Goal: Task Accomplishment & Management: Manage account settings

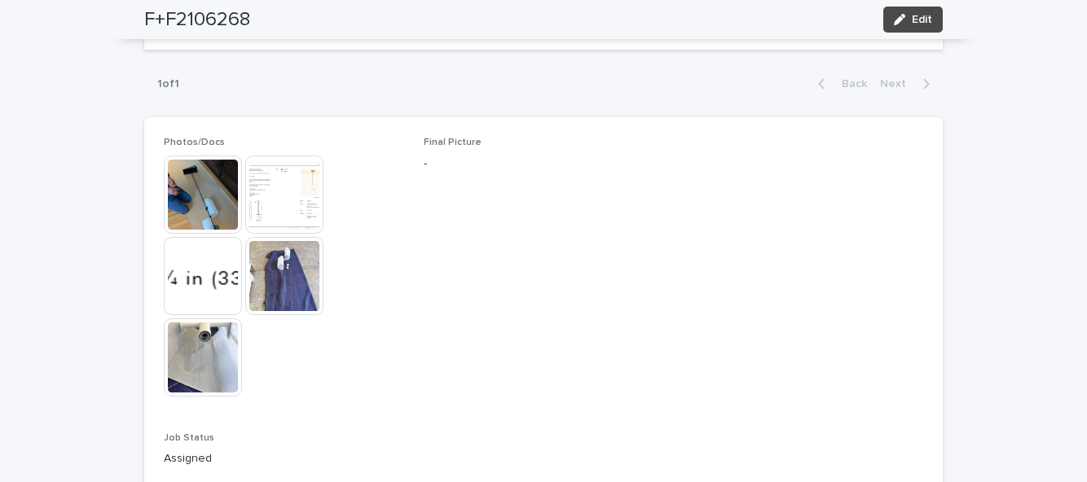
scroll to position [685, 0]
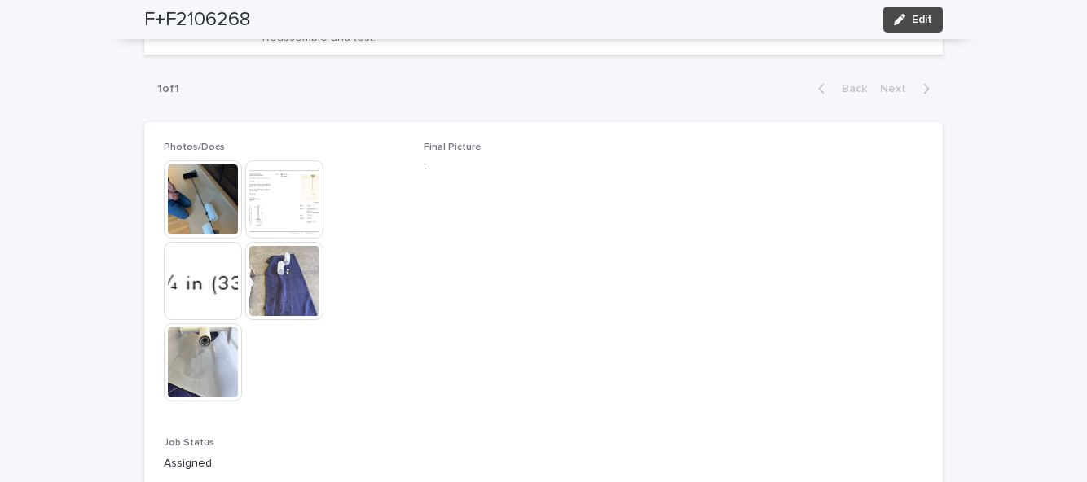
click at [931, 15] on span "Edit" at bounding box center [922, 19] width 20 height 11
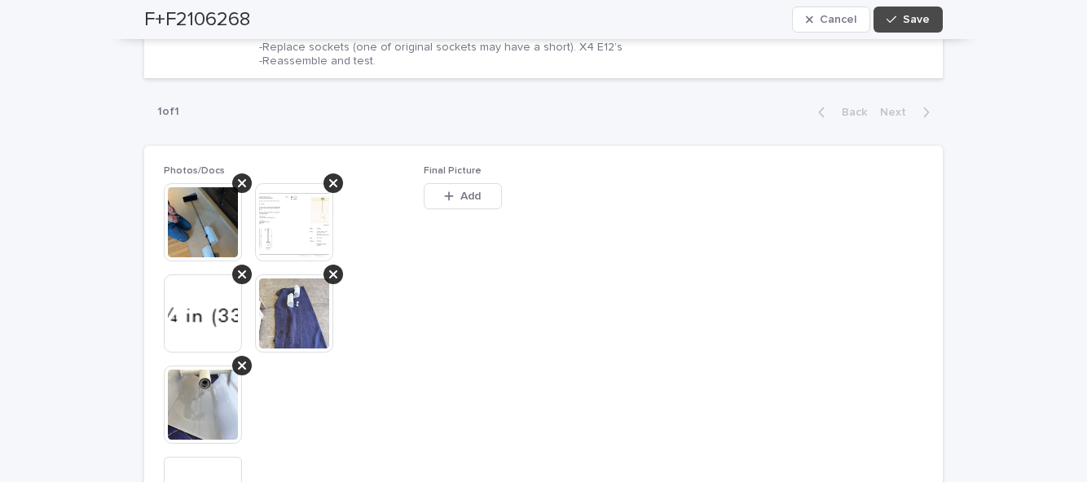
scroll to position [761, 0]
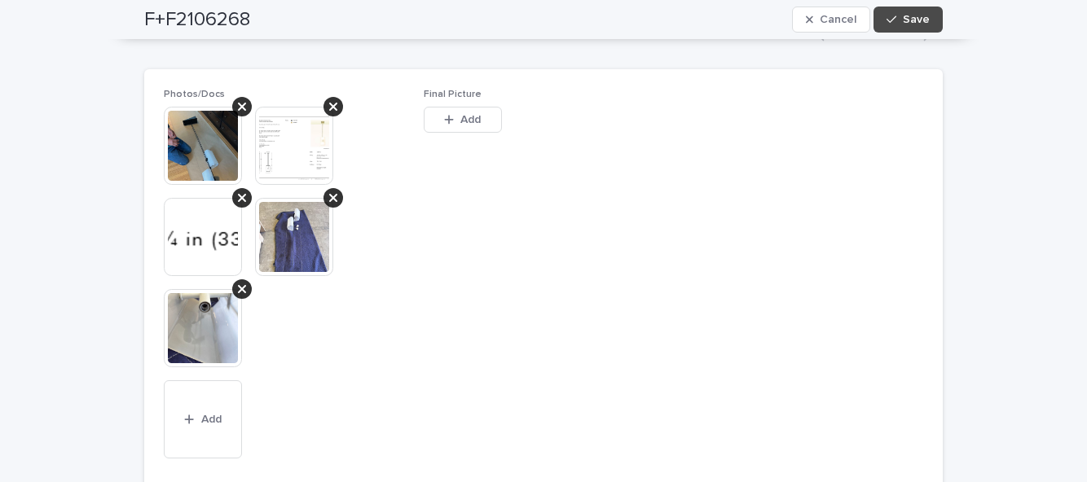
click at [474, 114] on span "Add" at bounding box center [470, 119] width 20 height 11
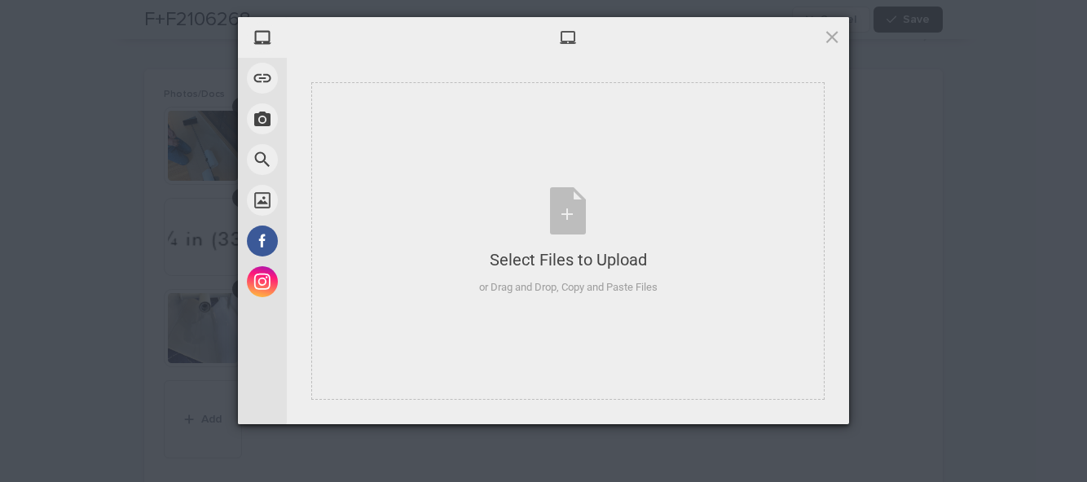
click at [579, 220] on div "Select Files to Upload or Drag and Drop, Copy and Paste Files" at bounding box center [568, 241] width 178 height 108
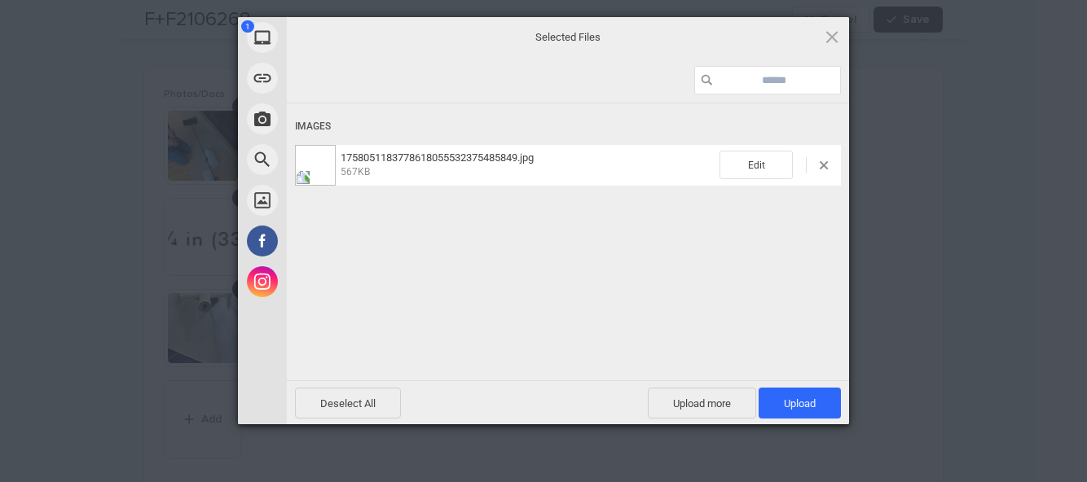
click at [698, 400] on span "Upload more" at bounding box center [702, 403] width 108 height 31
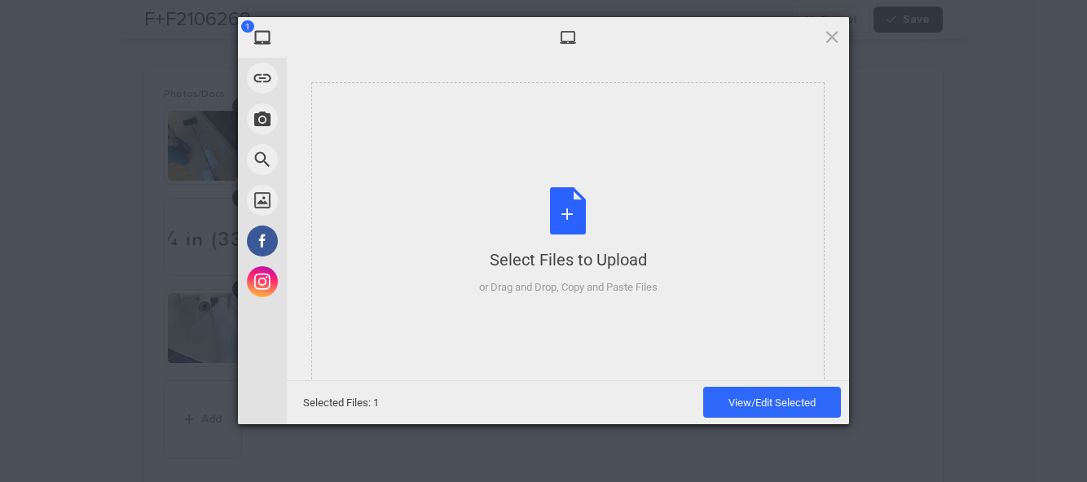
click at [568, 209] on div "Select Files to Upload or Drag and Drop, Copy and Paste Files" at bounding box center [568, 241] width 178 height 108
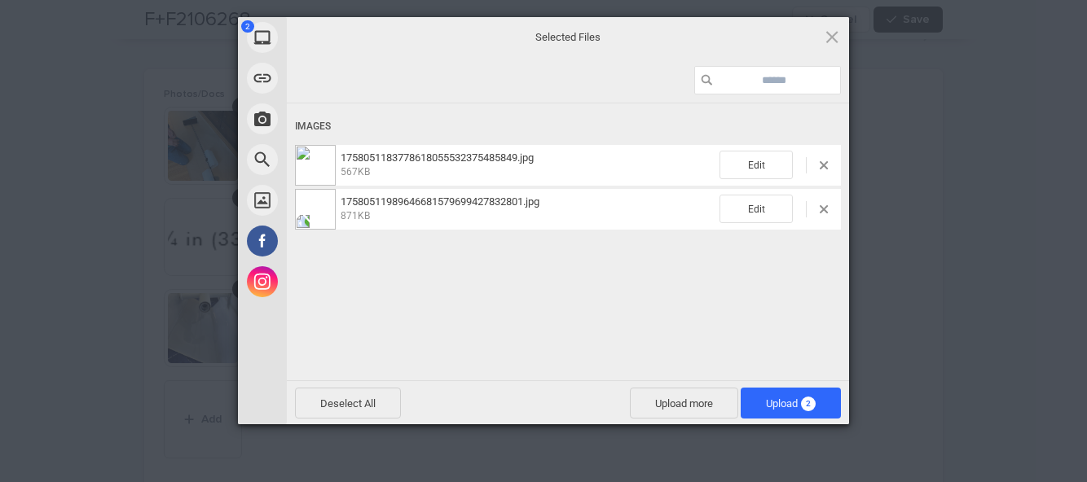
click at [795, 414] on span "Upload 2" at bounding box center [791, 403] width 100 height 31
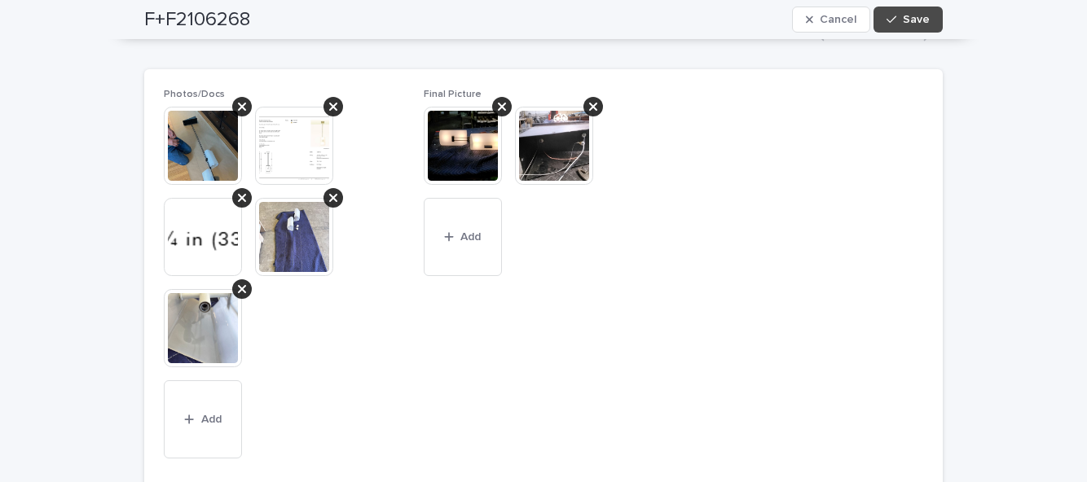
click at [935, 13] on button "Save" at bounding box center [908, 20] width 69 height 26
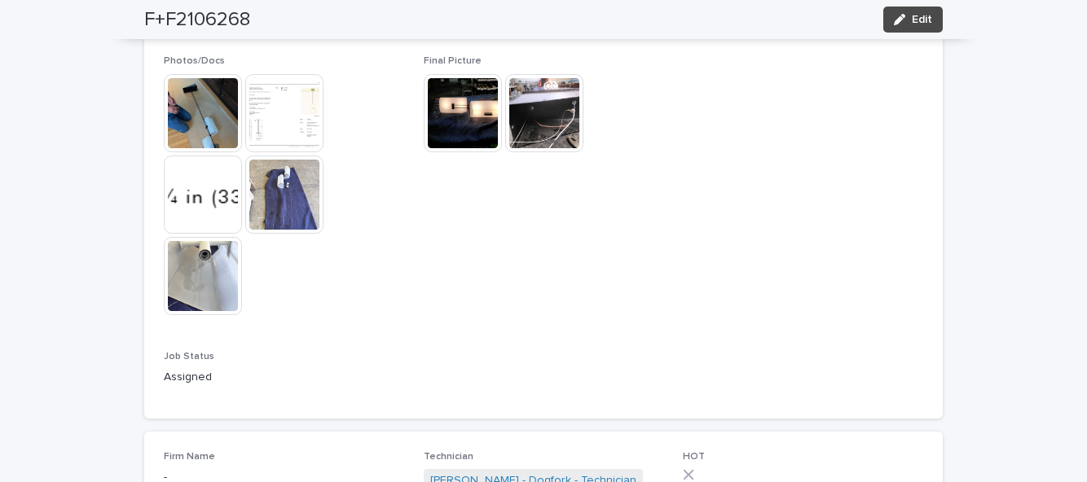
scroll to position [772, 0]
click at [932, 21] on span "Edit" at bounding box center [922, 19] width 20 height 11
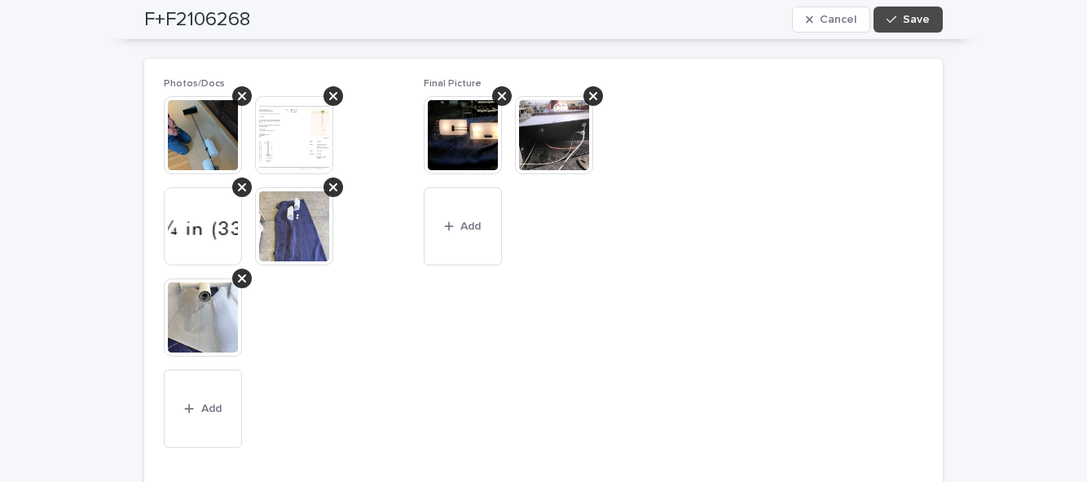
scroll to position [814, 0]
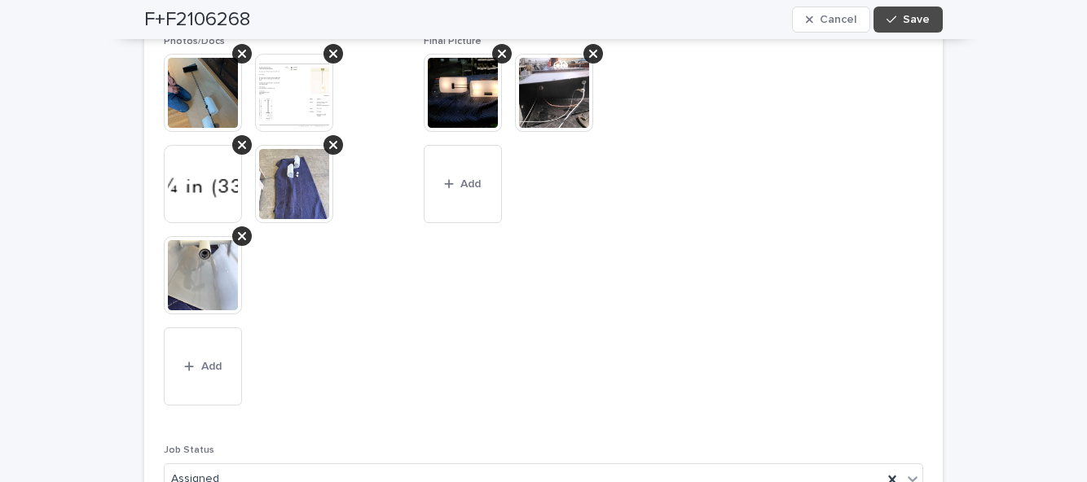
click at [216, 372] on span "Add" at bounding box center [211, 366] width 20 height 11
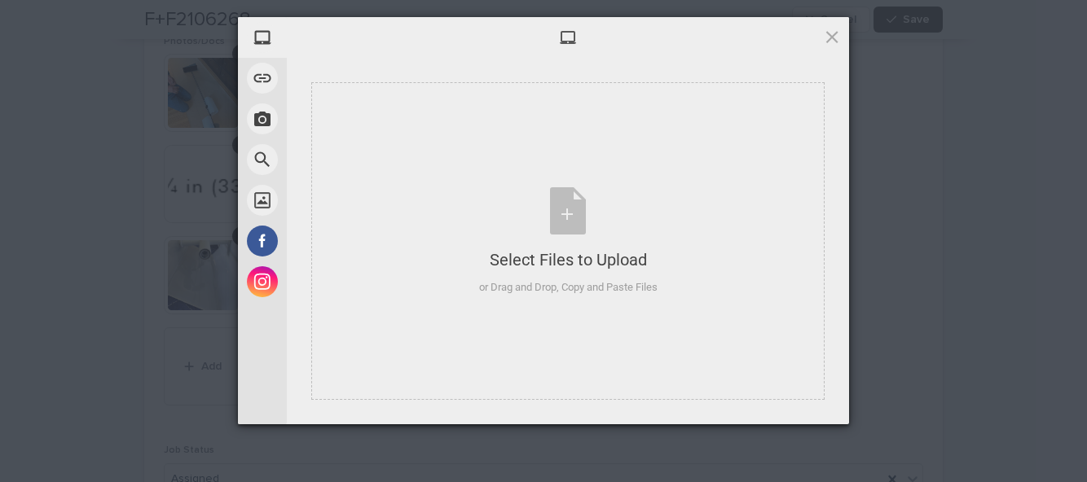
click at [560, 228] on div "Select Files to Upload or Drag and Drop, Copy and Paste Files" at bounding box center [568, 241] width 178 height 108
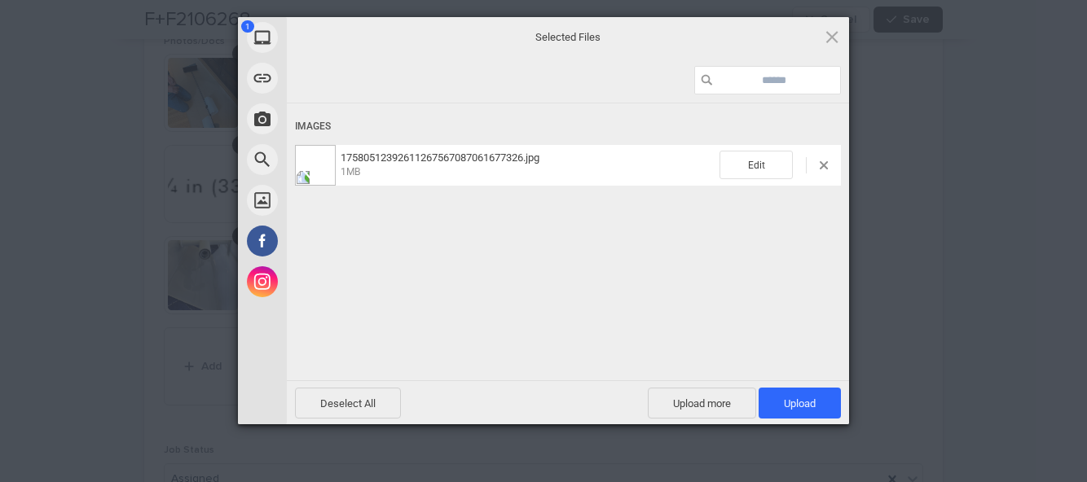
click at [815, 401] on span "Upload 1" at bounding box center [800, 404] width 32 height 12
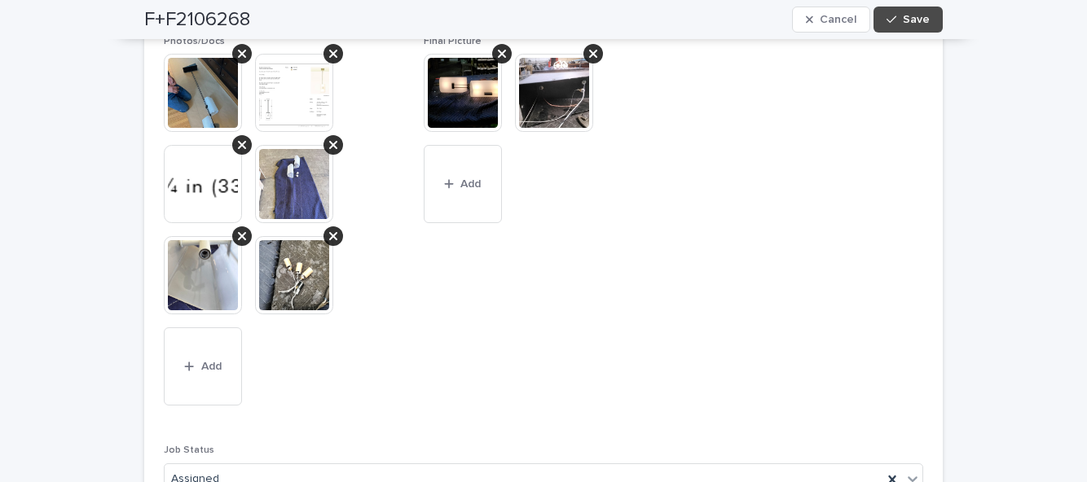
click at [936, 28] on button "Save" at bounding box center [908, 20] width 69 height 26
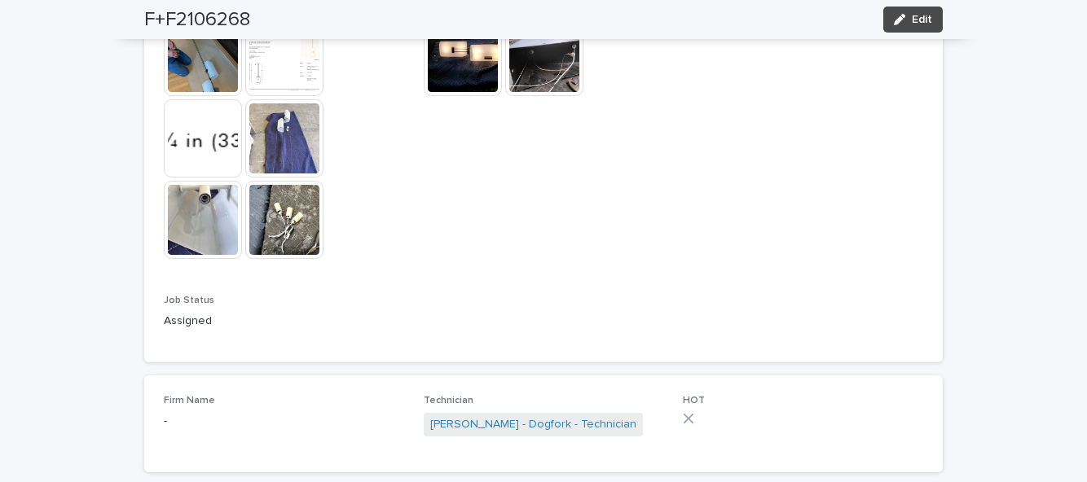
scroll to position [914, 0]
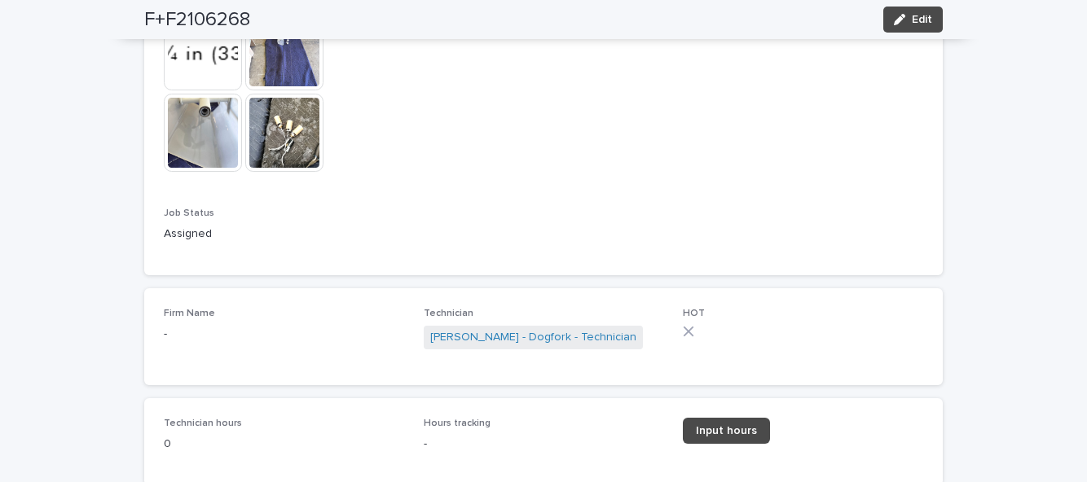
click at [725, 444] on link "Input hours" at bounding box center [726, 431] width 87 height 26
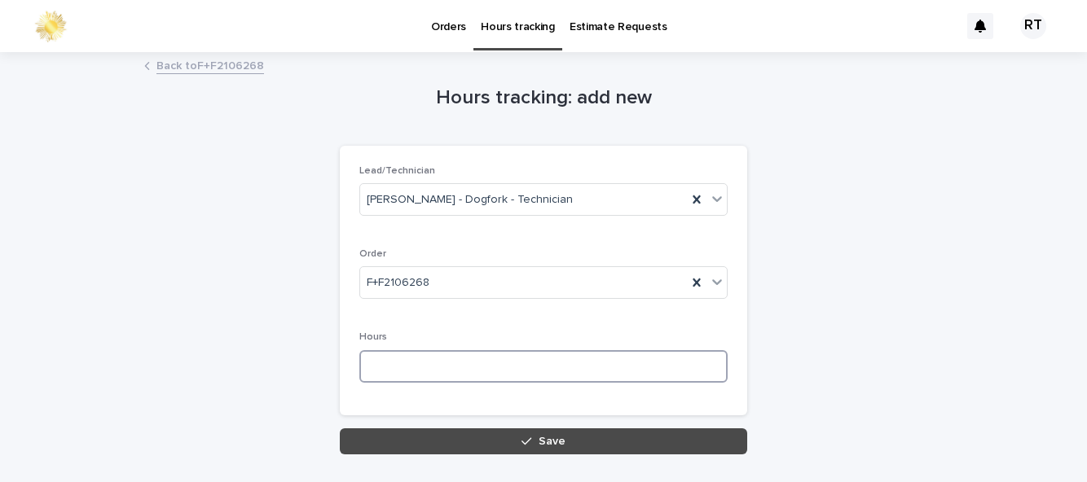
click at [422, 362] on input at bounding box center [543, 366] width 368 height 33
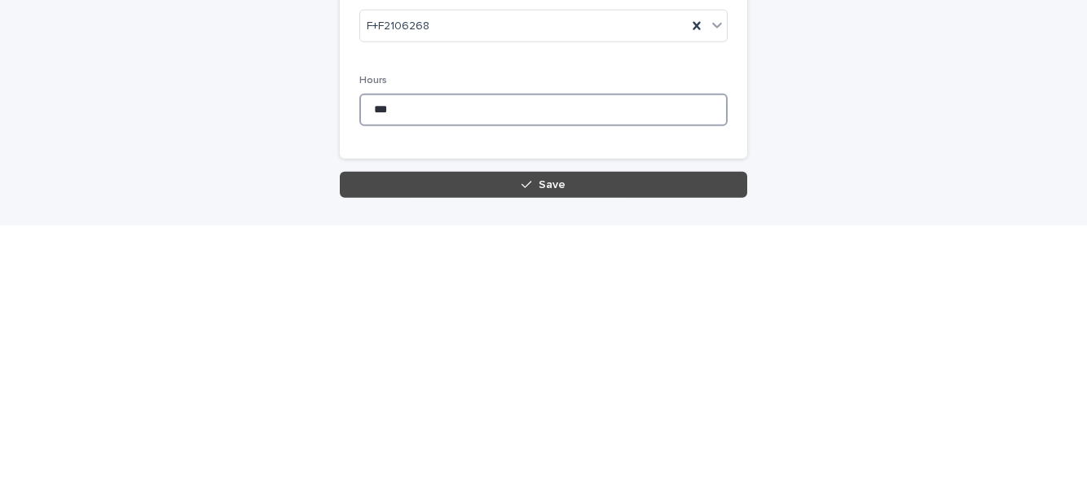
type input "***"
click at [553, 440] on span "Save" at bounding box center [552, 441] width 27 height 11
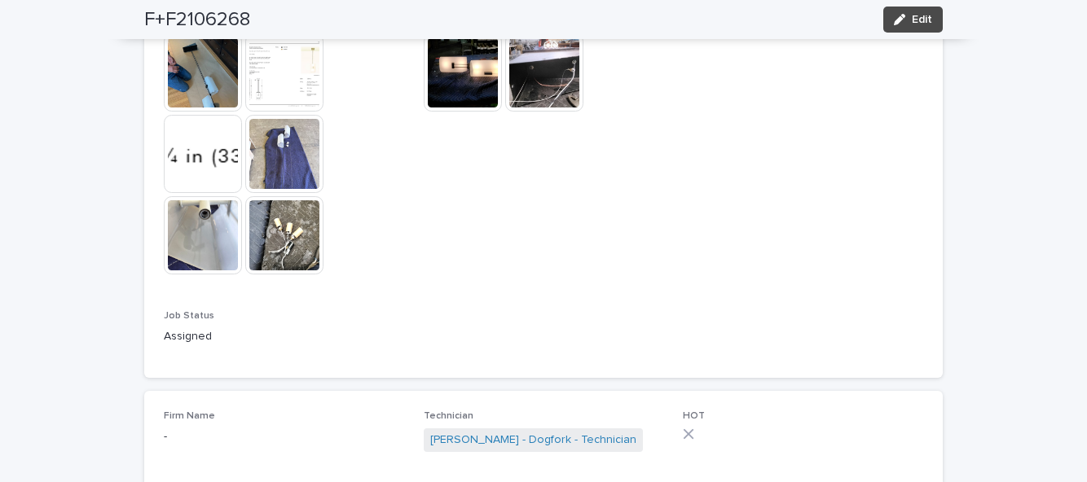
scroll to position [924, 0]
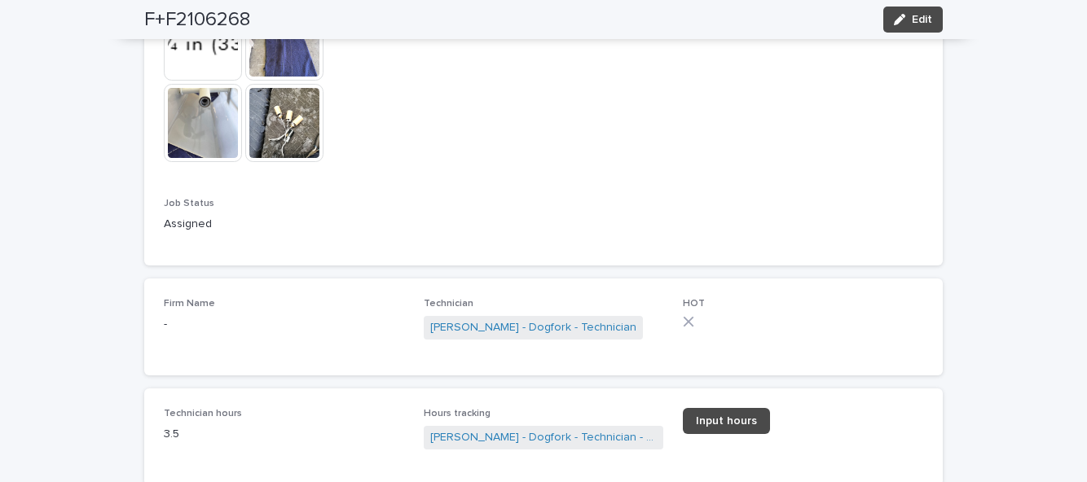
click at [911, 31] on button "Edit" at bounding box center [912, 20] width 59 height 26
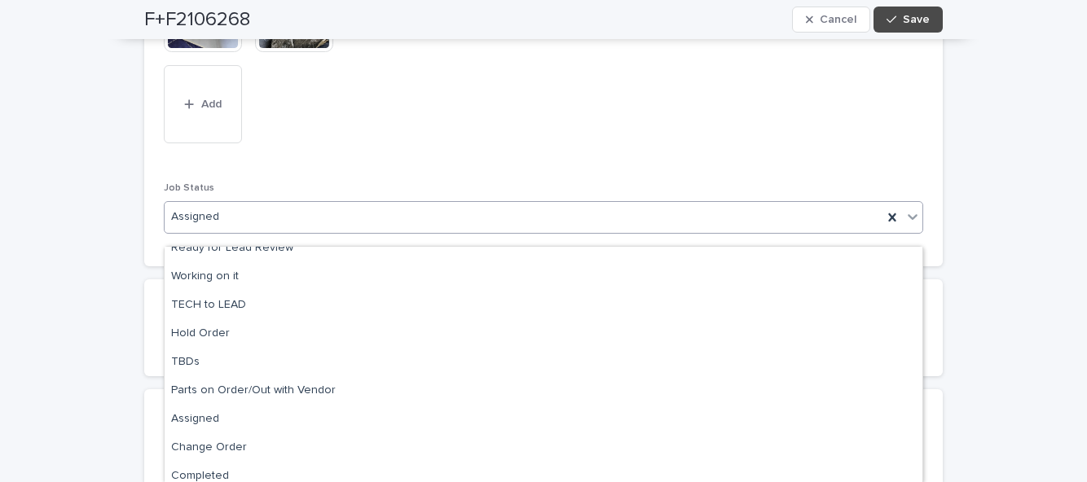
scroll to position [163, 0]
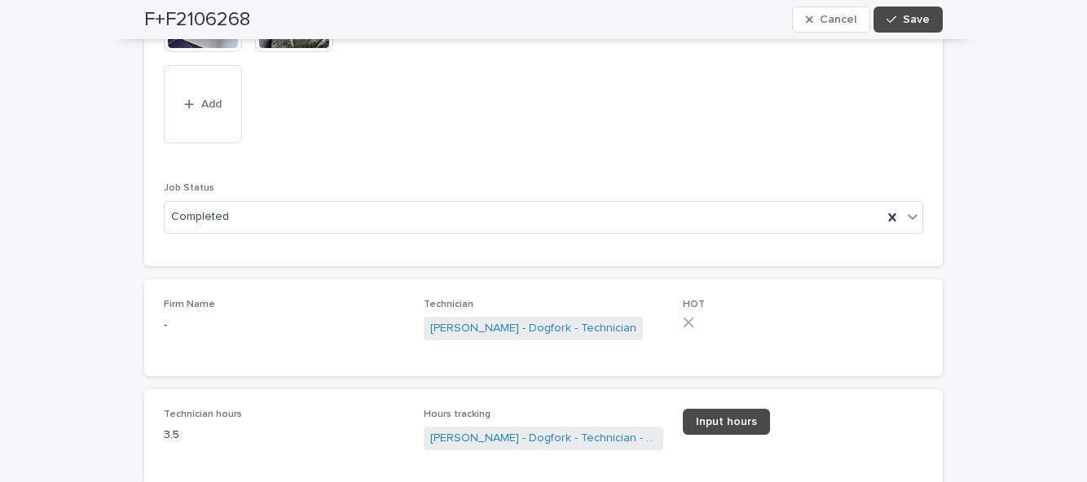
click at [933, 24] on button "Save" at bounding box center [908, 20] width 69 height 26
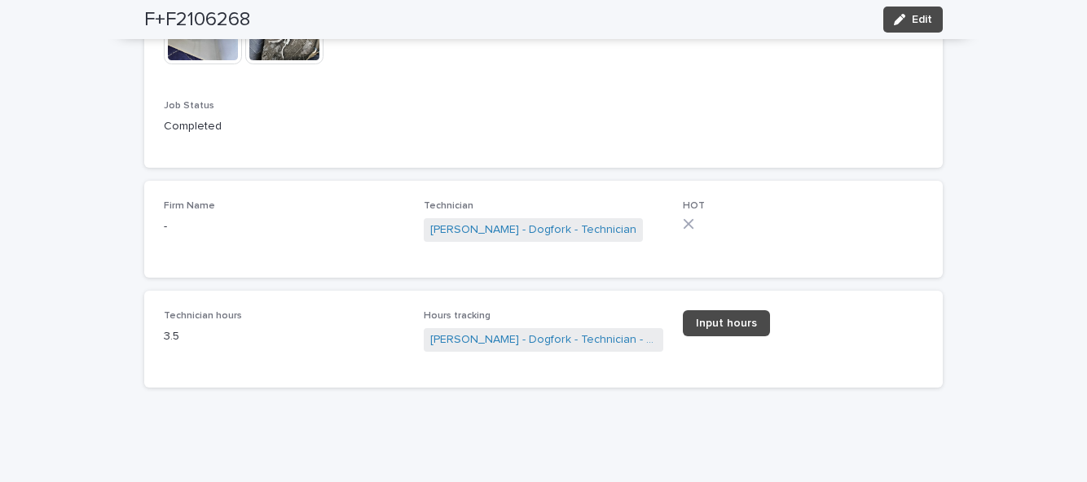
scroll to position [924, 0]
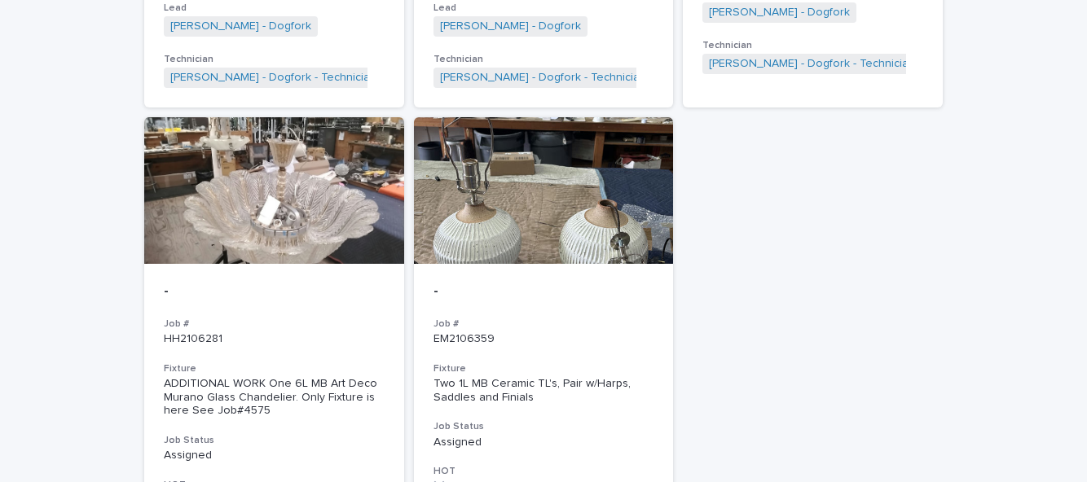
scroll to position [2684, 0]
click at [209, 332] on p "HH2106281" at bounding box center [274, 339] width 221 height 14
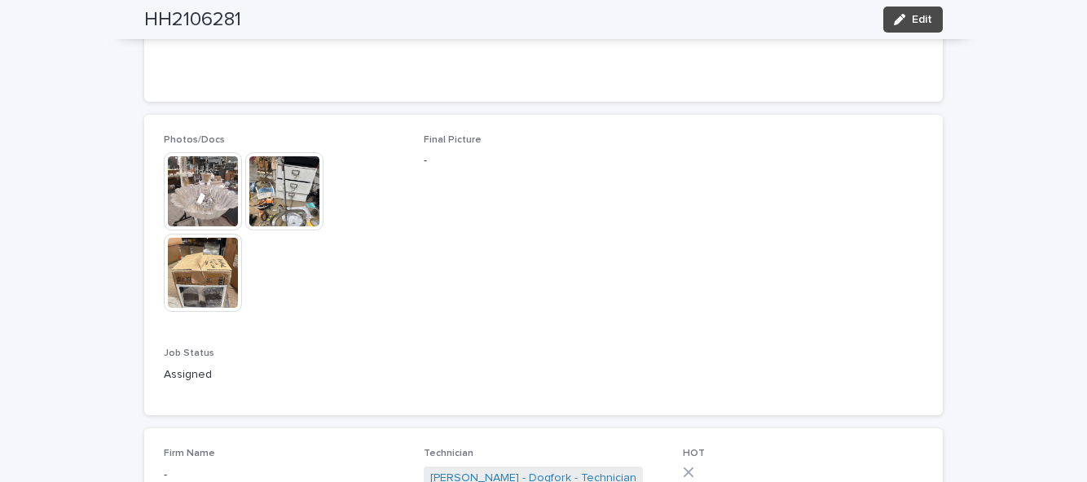
scroll to position [750, 0]
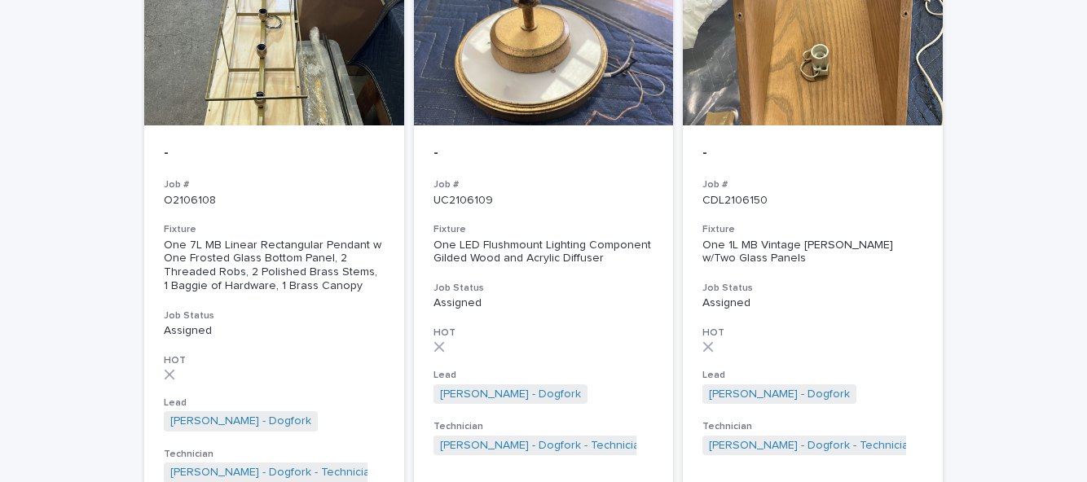
scroll to position [1262, 0]
click at [817, 296] on p "Assigned" at bounding box center [813, 303] width 221 height 14
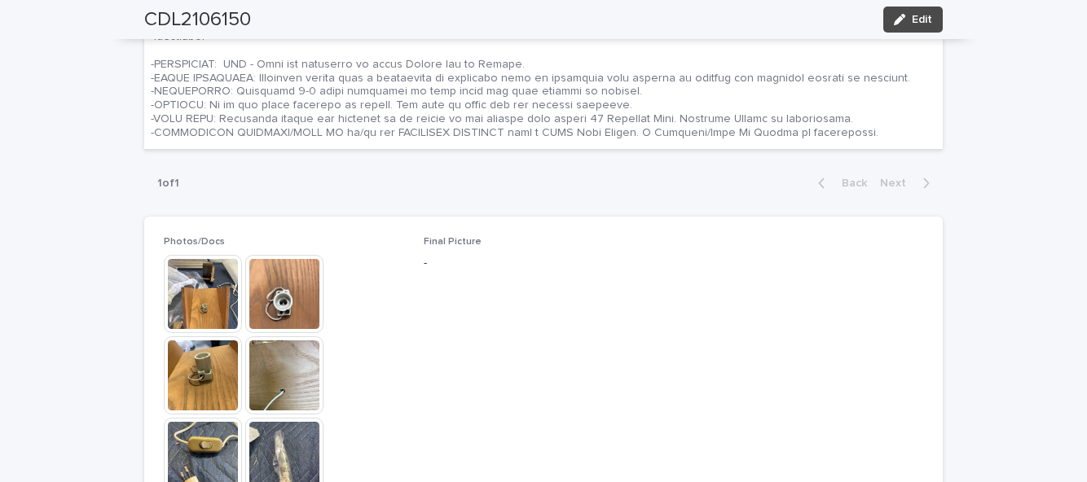
scroll to position [779, 0]
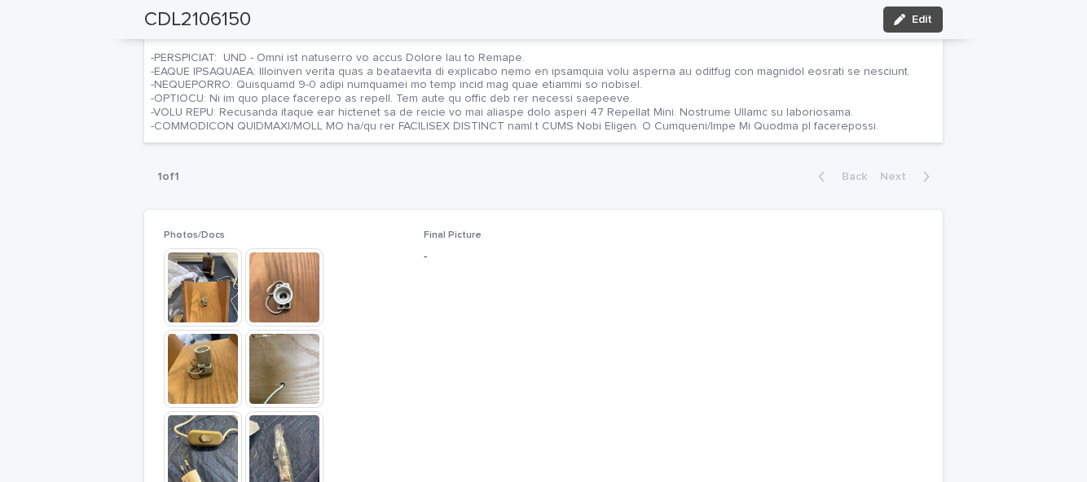
click at [177, 249] on img at bounding box center [203, 288] width 78 height 78
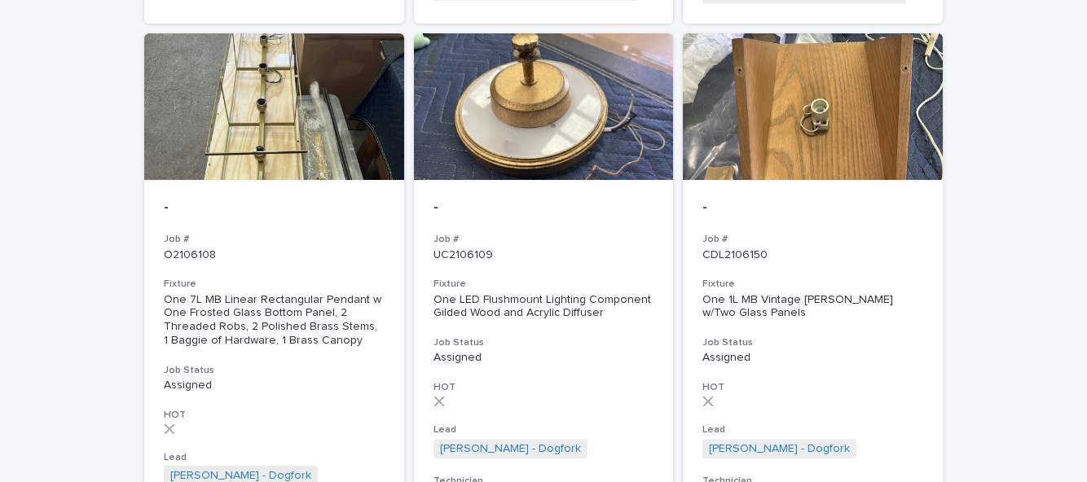
scroll to position [1208, 0]
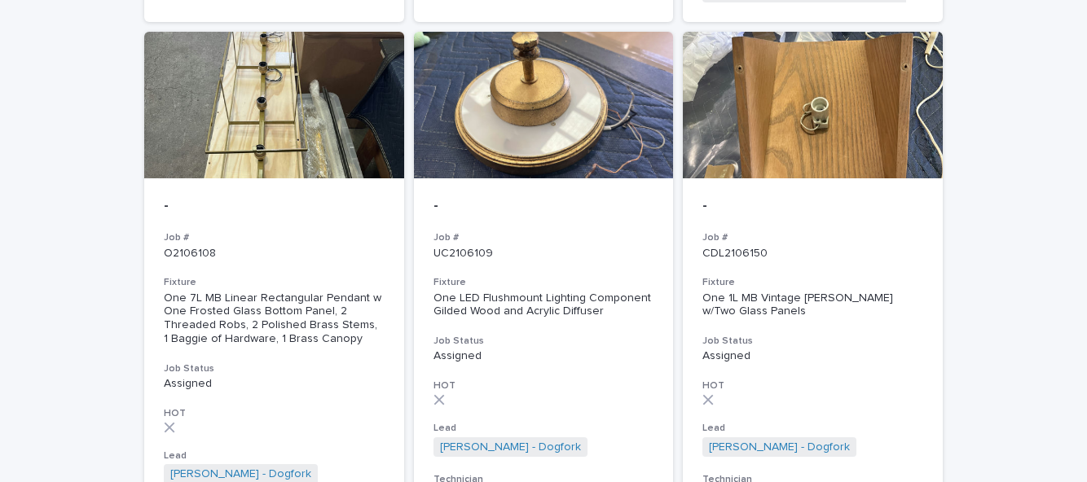
click at [834, 335] on h3 "Job Status" at bounding box center [813, 341] width 221 height 13
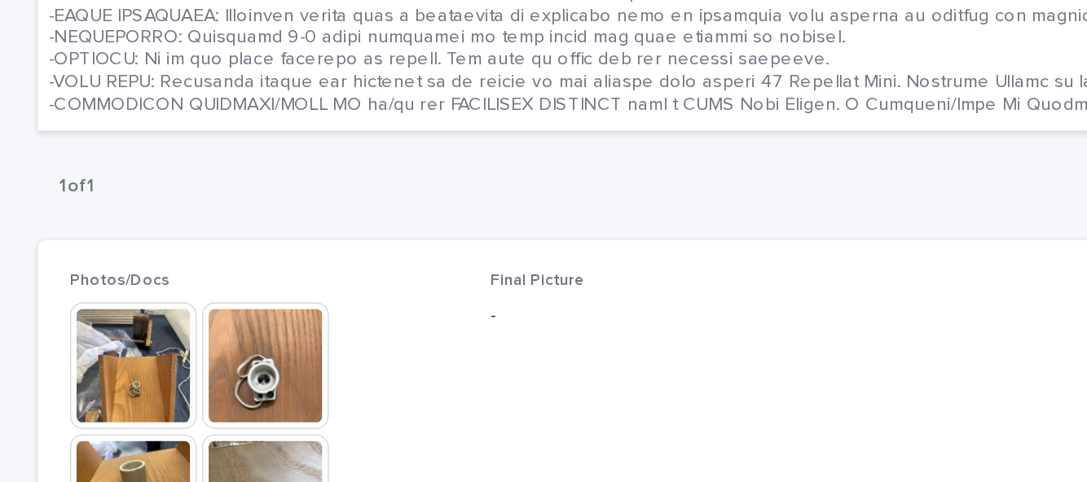
scroll to position [701, 0]
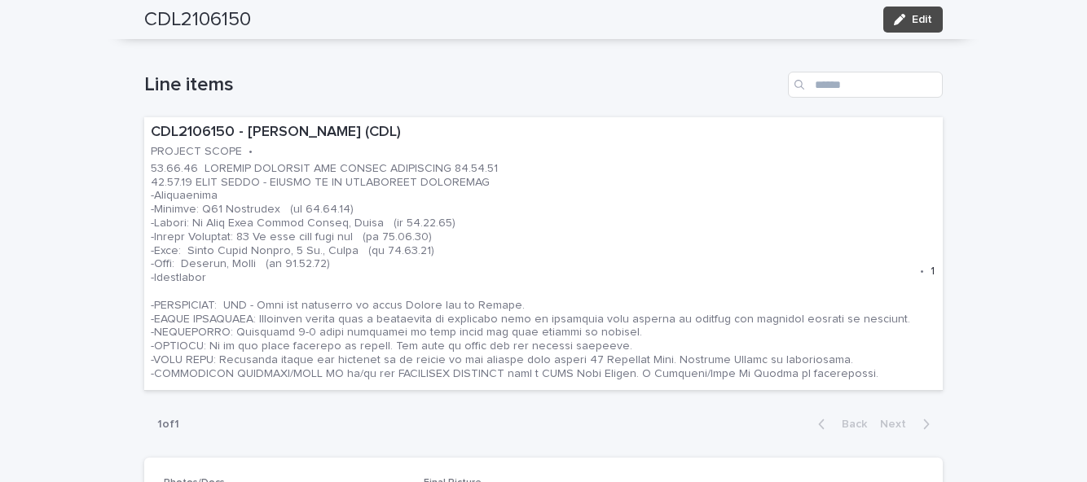
scroll to position [530, 0]
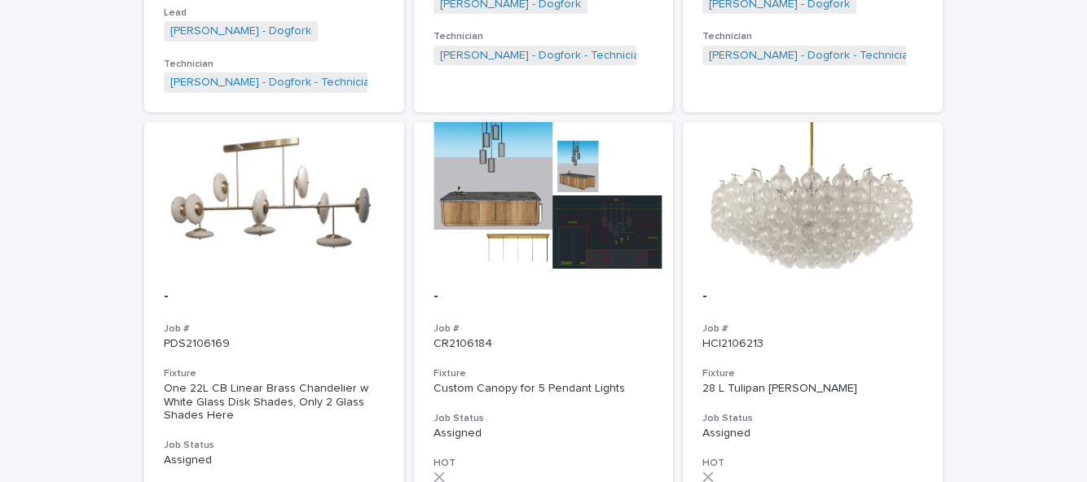
scroll to position [1655, 0]
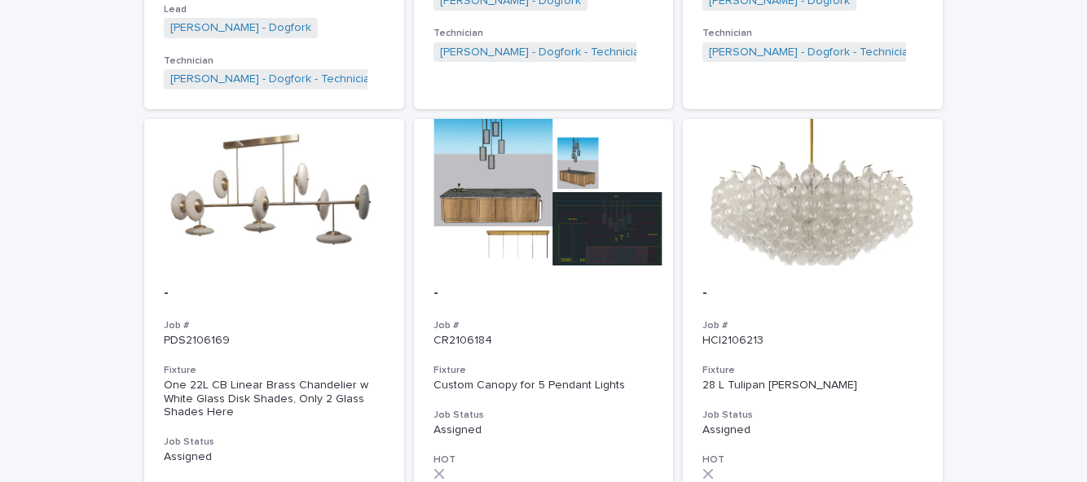
click at [836, 266] on div "- Job # HCI2106213 Fixture 28 L Tulipan Murano Chandelier Job Status Assigned H…" at bounding box center [813, 434] width 260 height 337
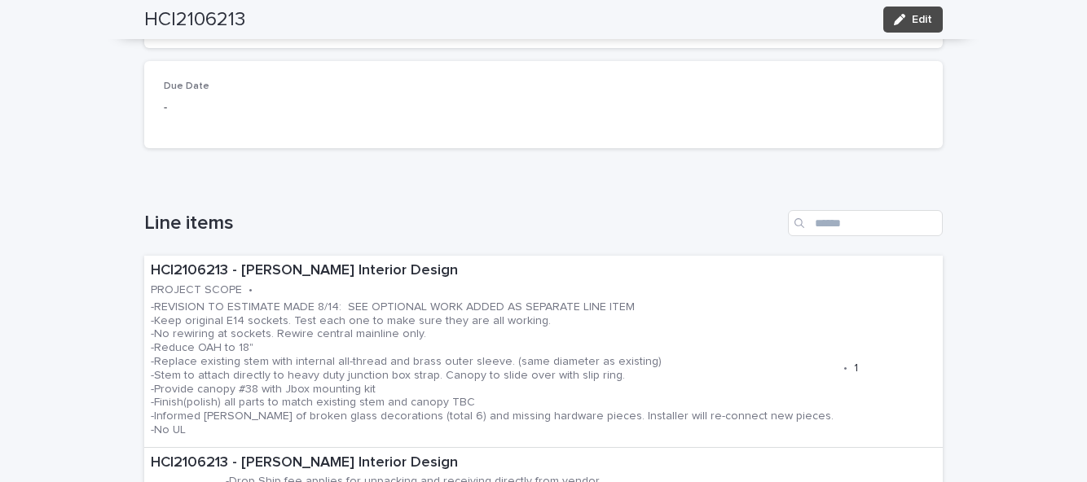
scroll to position [386, 0]
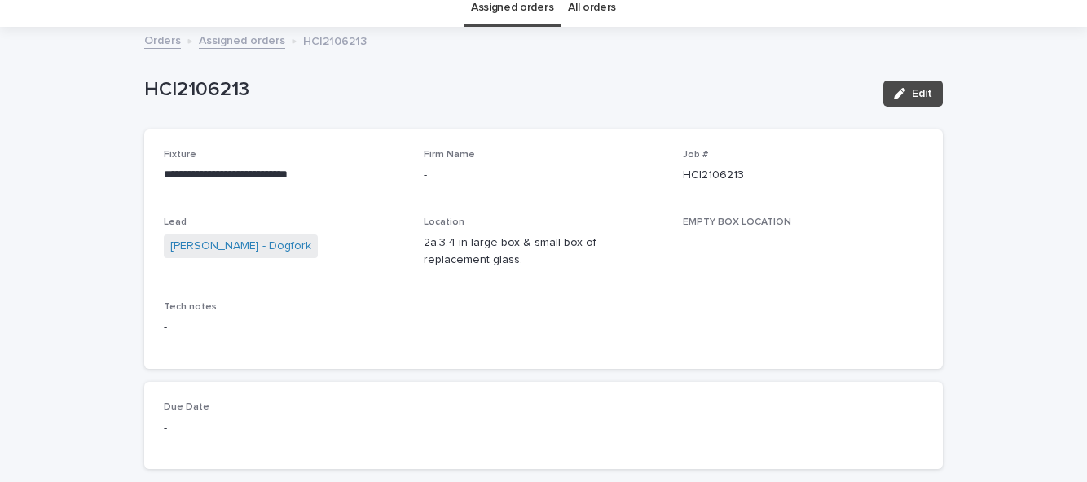
scroll to position [55, 0]
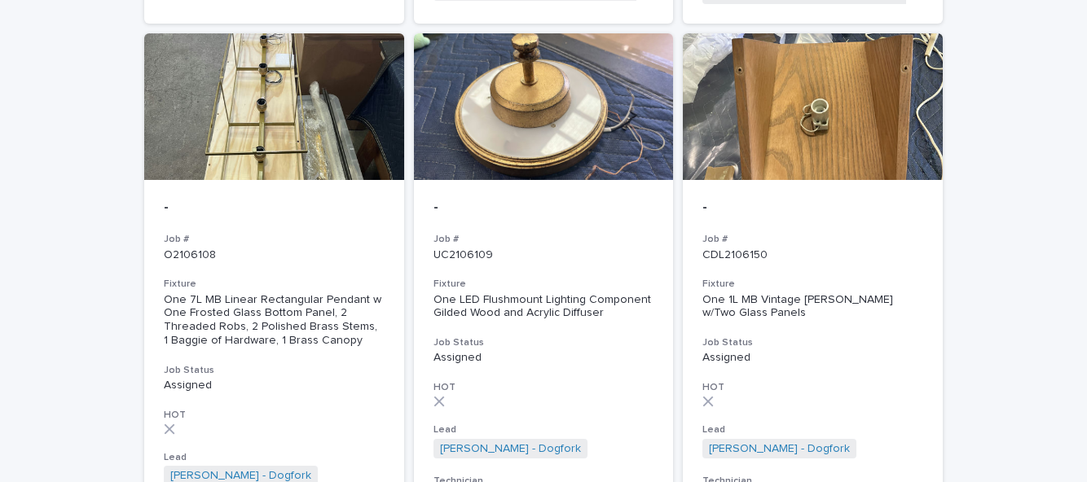
scroll to position [1208, 0]
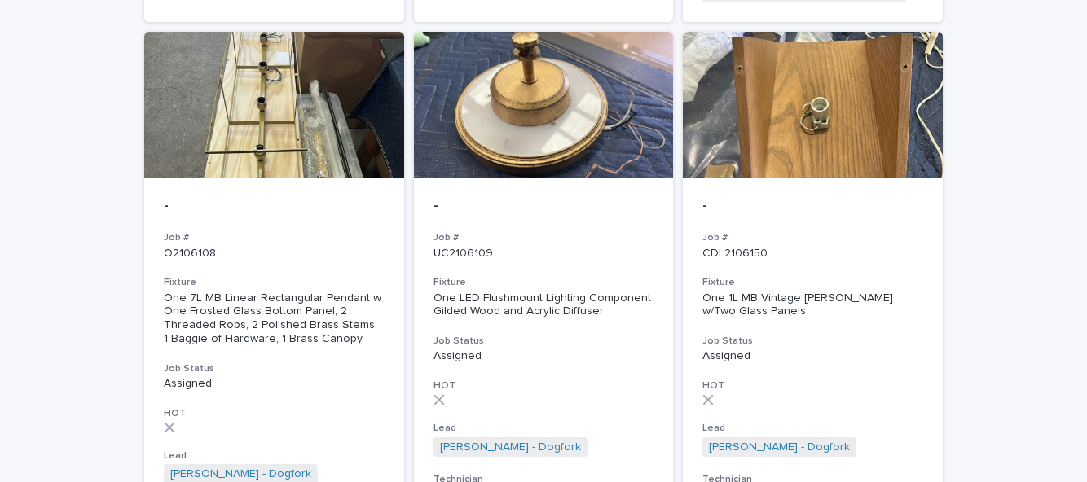
click at [209, 276] on h3 "Fixture" at bounding box center [274, 282] width 221 height 13
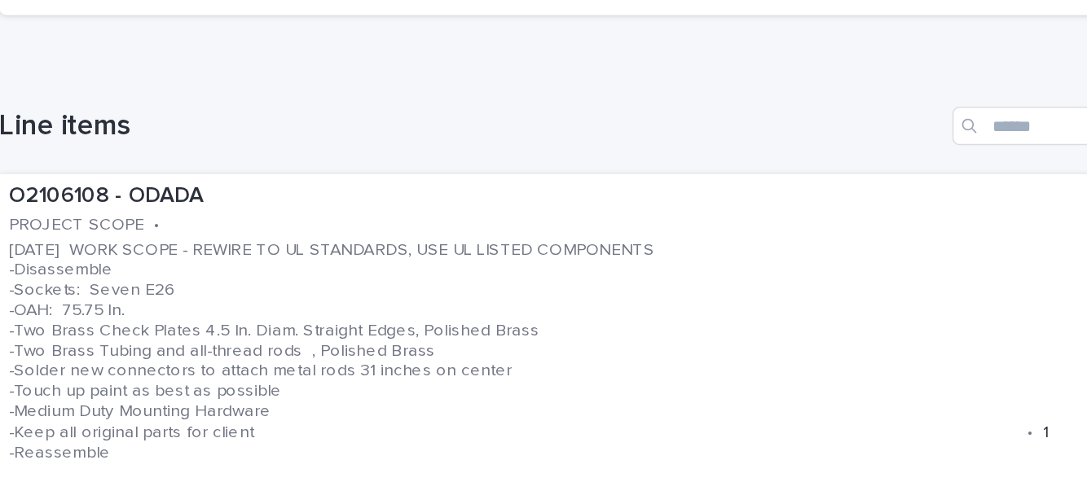
scroll to position [465, 0]
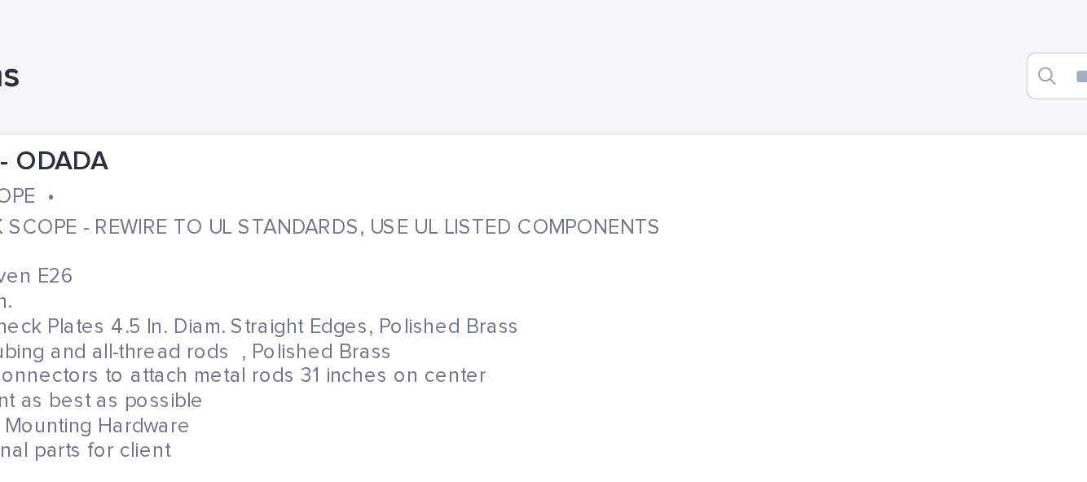
click at [225, 254] on div "O2106108 - ODADA PROJECT SCOPE • 06.19.25 WORK SCOPE - REWIRE TO UL STANDARDS, …" at bounding box center [543, 374] width 799 height 315
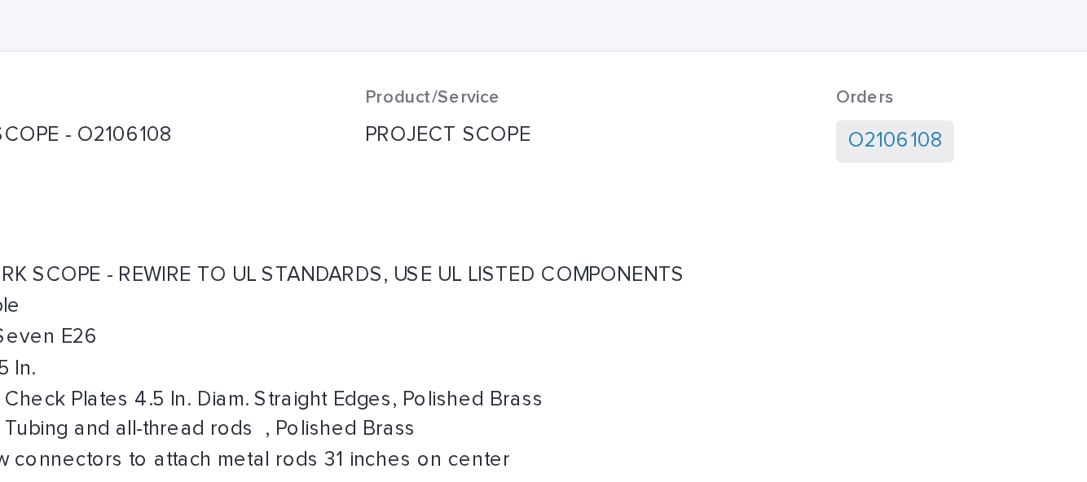
click at [727, 346] on p "06.19.25 WORK SCOPE - REWIRE TO UL STANDARDS, USE UL LISTED COMPONENTS -Disasse…" at bounding box center [544, 447] width 760 height 322
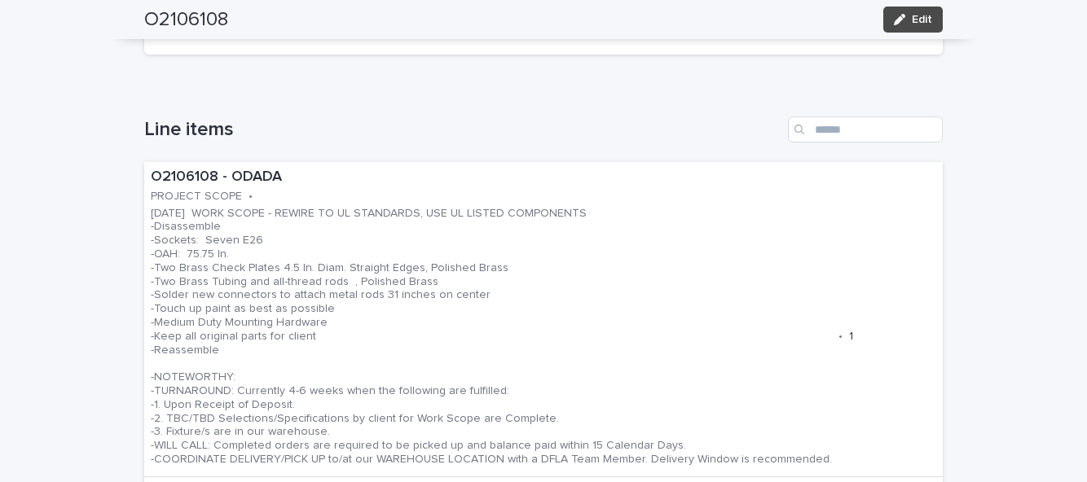
scroll to position [522, 0]
click at [831, 270] on p "06.19.25 WORK SCOPE - REWIRE TO UL STANDARDS, USE UL LISTED COMPONENTS -Disasse…" at bounding box center [491, 334] width 681 height 260
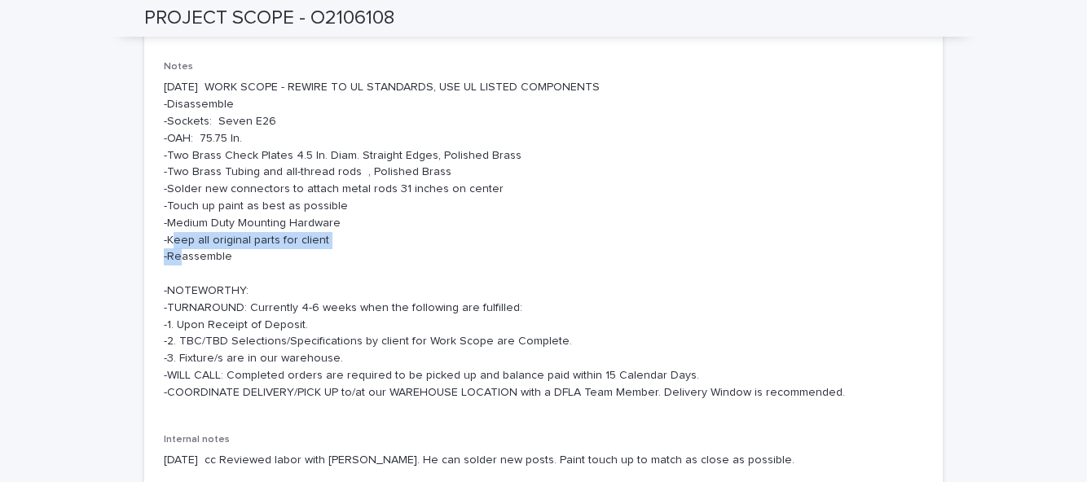
scroll to position [232, 0]
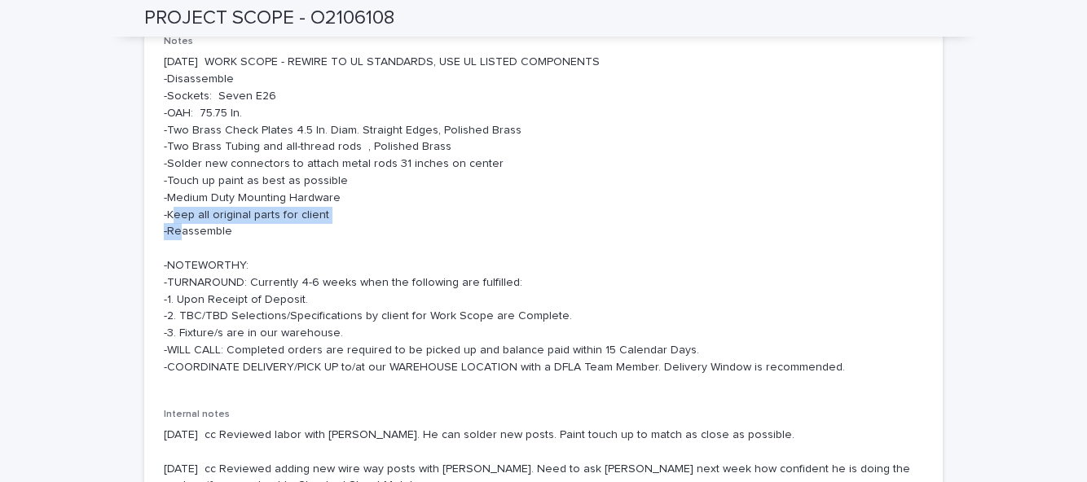
click at [817, 157] on p "06.19.25 WORK SCOPE - REWIRE TO UL STANDARDS, USE UL LISTED COMPONENTS -Disasse…" at bounding box center [544, 215] width 760 height 322
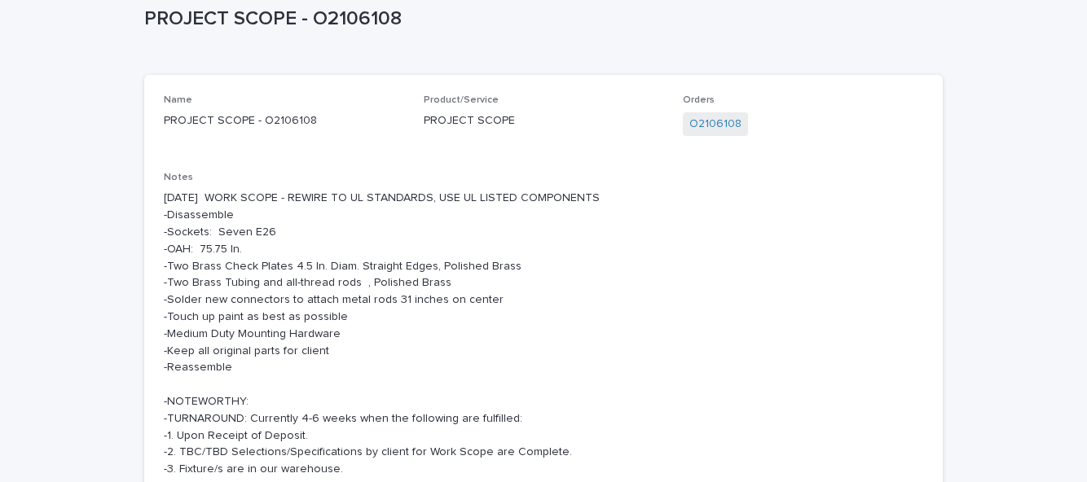
scroll to position [102, 0]
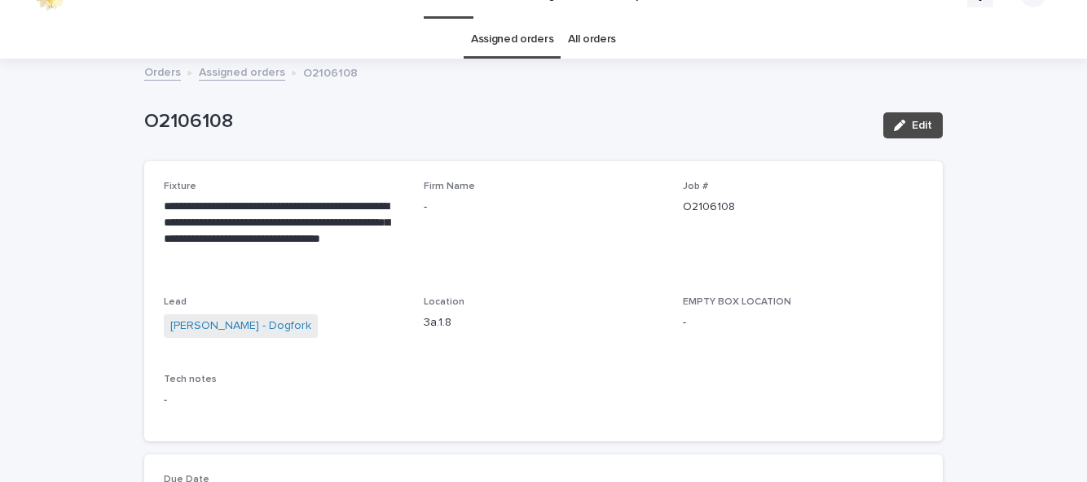
scroll to position [33, 0]
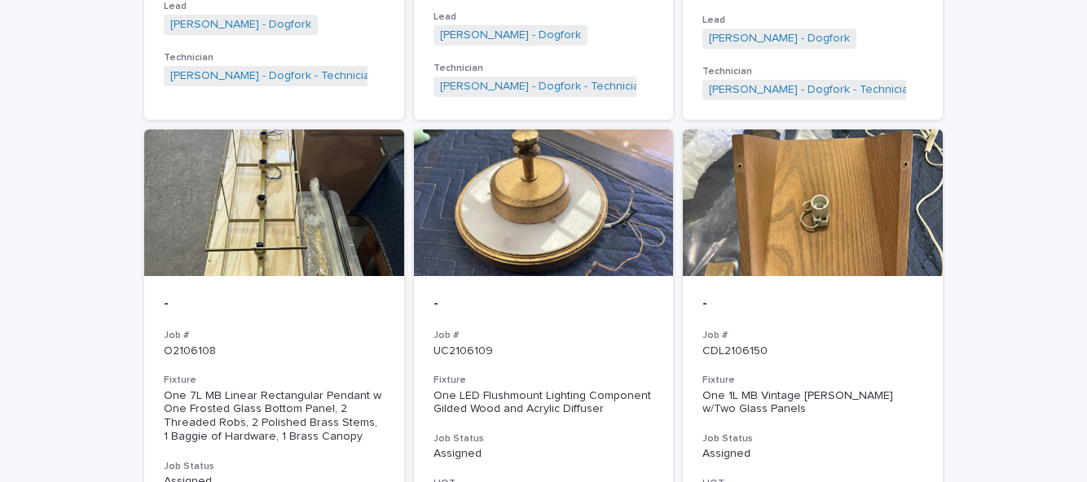
scroll to position [1111, 0]
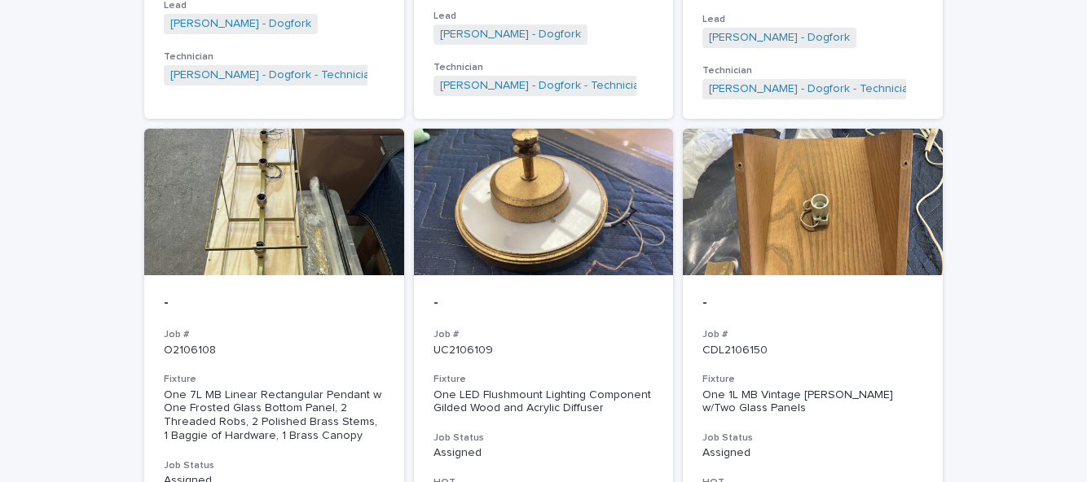
click at [836, 389] on div "One 1L MB Vintage Wood TL w/Two Glass Panels" at bounding box center [813, 403] width 221 height 28
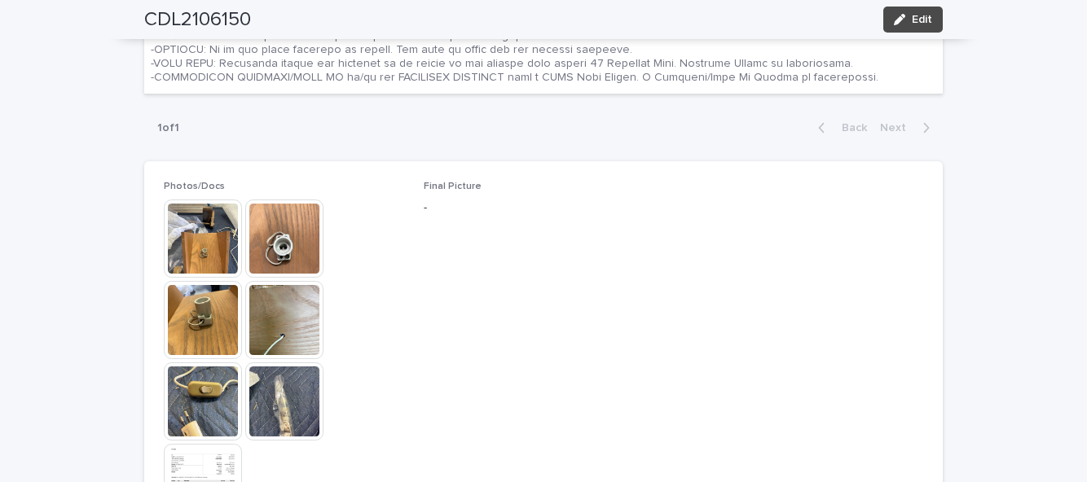
scroll to position [854, 0]
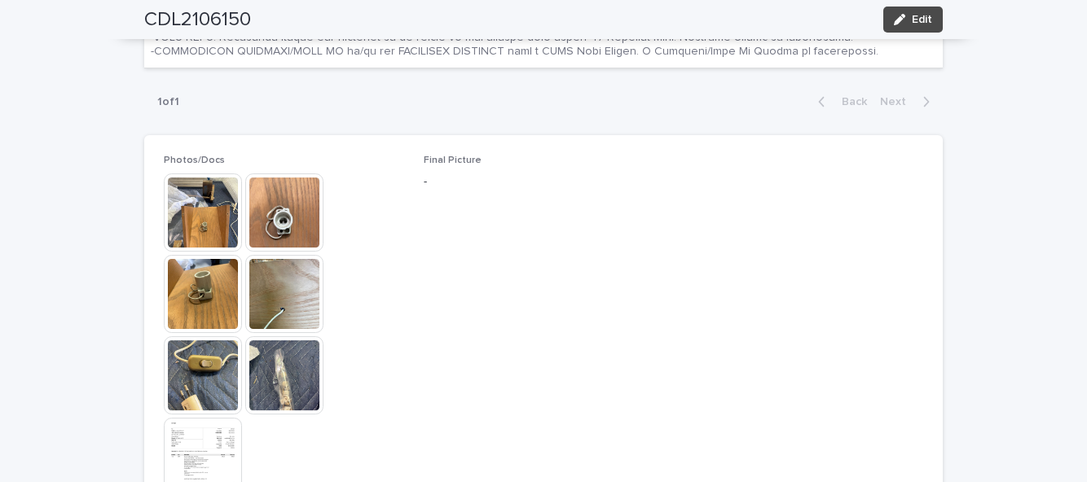
click at [185, 221] on img at bounding box center [203, 213] width 78 height 78
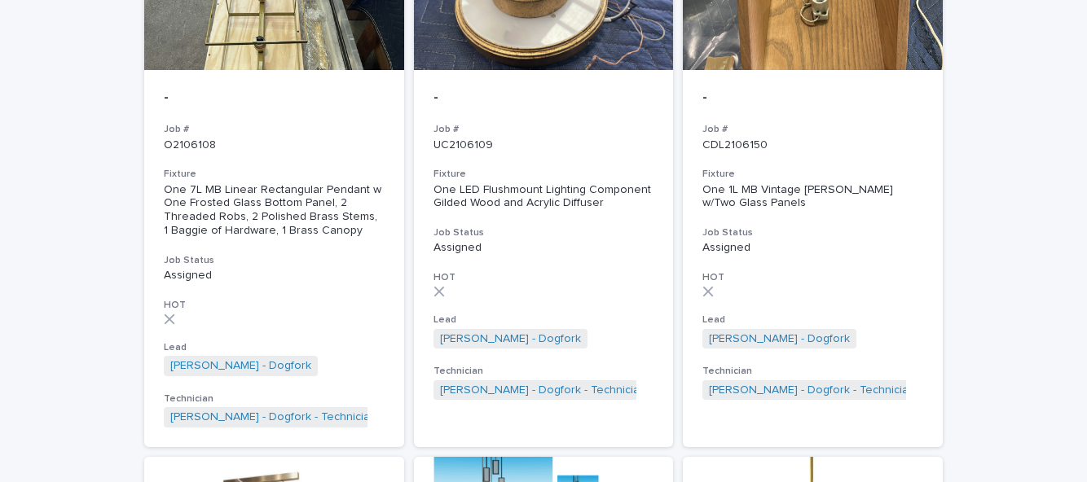
scroll to position [1319, 0]
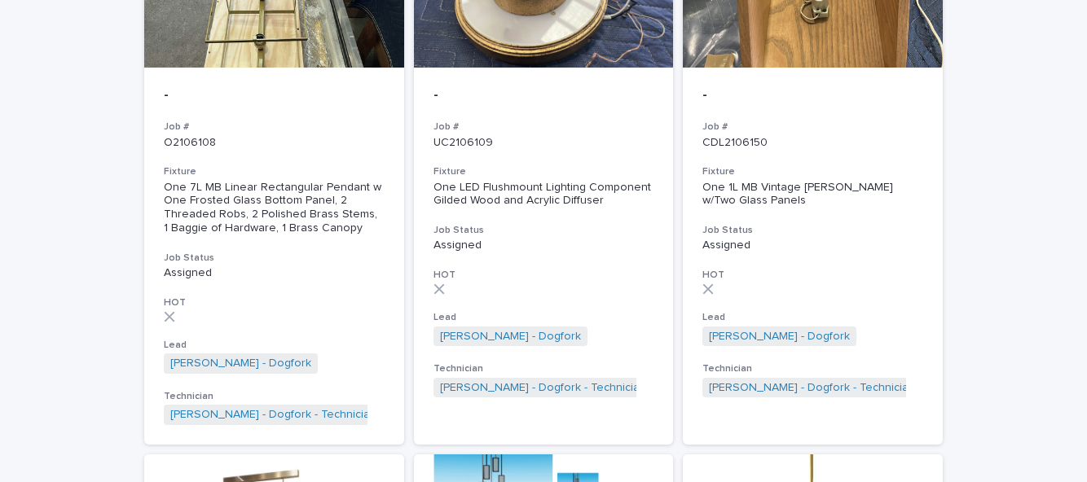
click at [833, 281] on div "- Job # CDL2106150 Fixture One 1L MB Vintage Wood TL w/Two Glass Panels Job Sta…" at bounding box center [813, 243] width 260 height 350
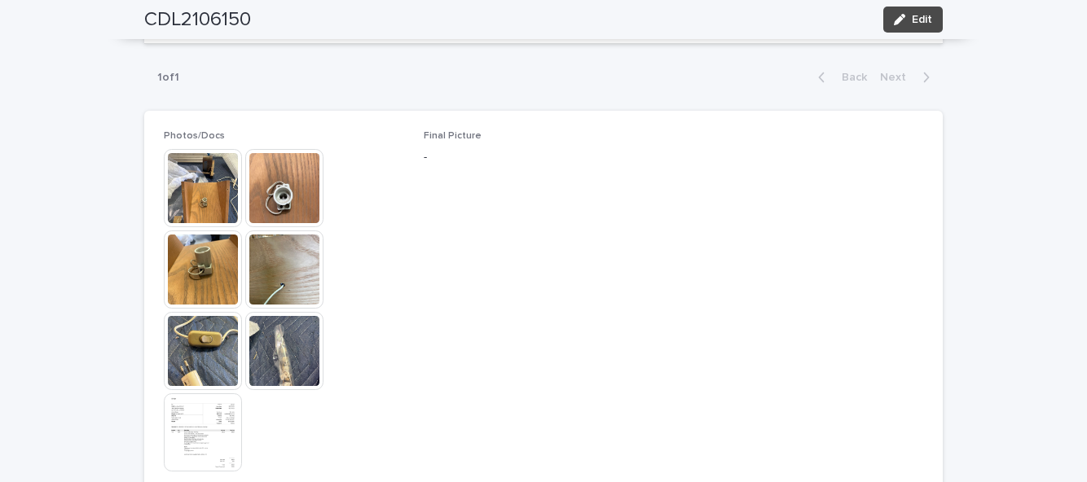
scroll to position [883, 0]
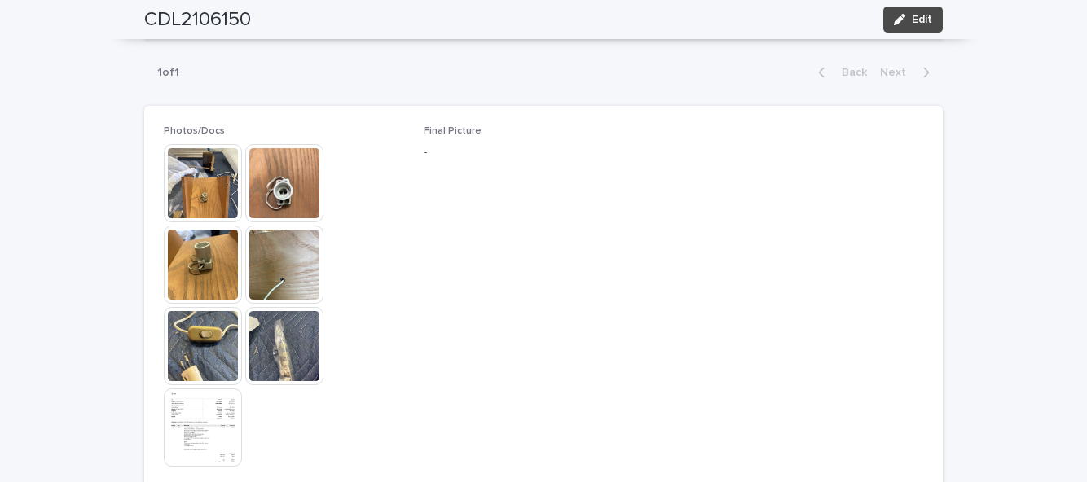
click at [275, 271] on img at bounding box center [284, 265] width 78 height 78
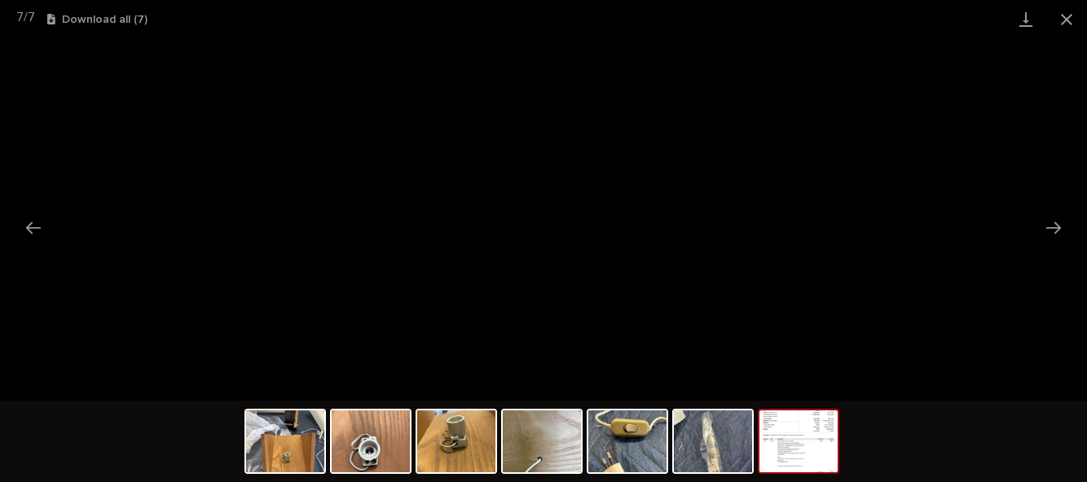
scroll to position [0, 0]
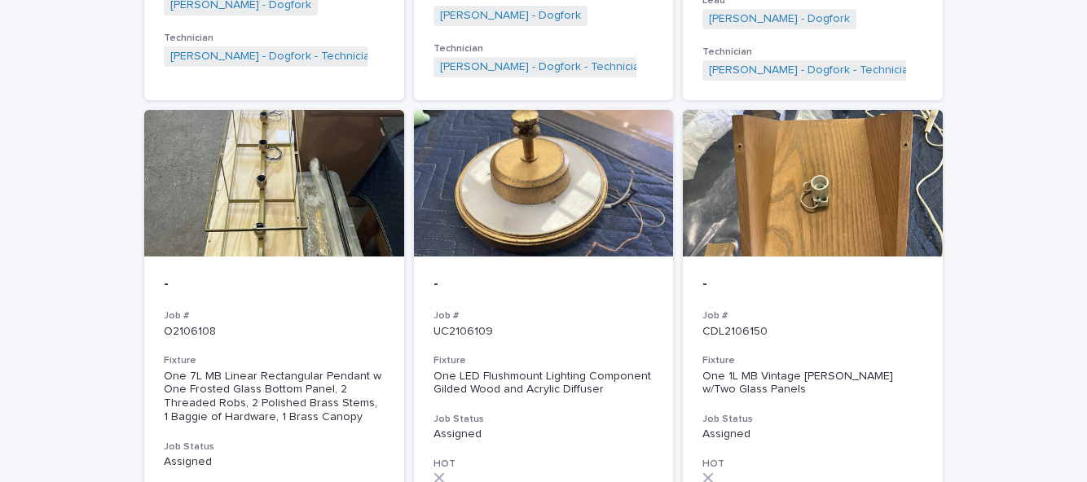
scroll to position [1130, 0]
click at [834, 354] on h3 "Fixture" at bounding box center [813, 360] width 221 height 13
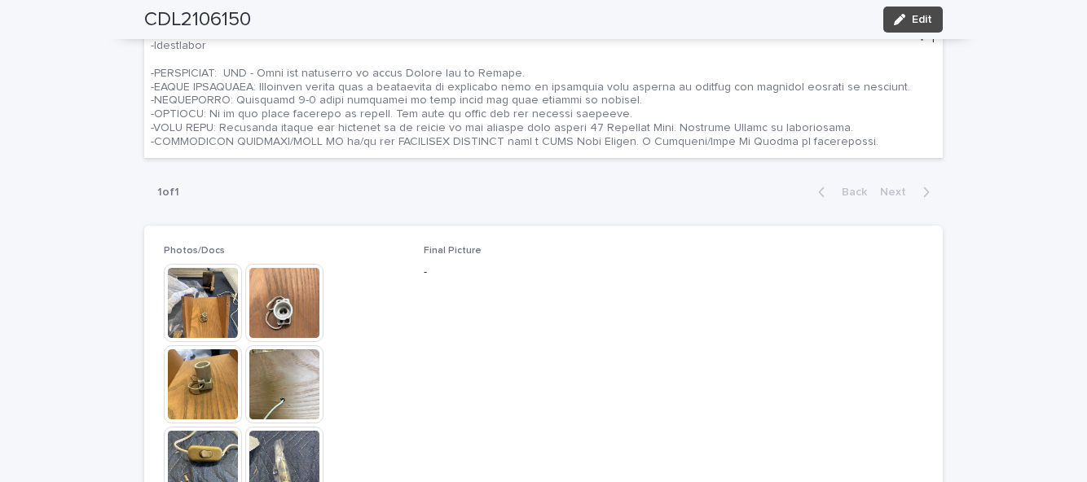
scroll to position [765, 0]
click at [941, 23] on button "Edit" at bounding box center [912, 20] width 59 height 26
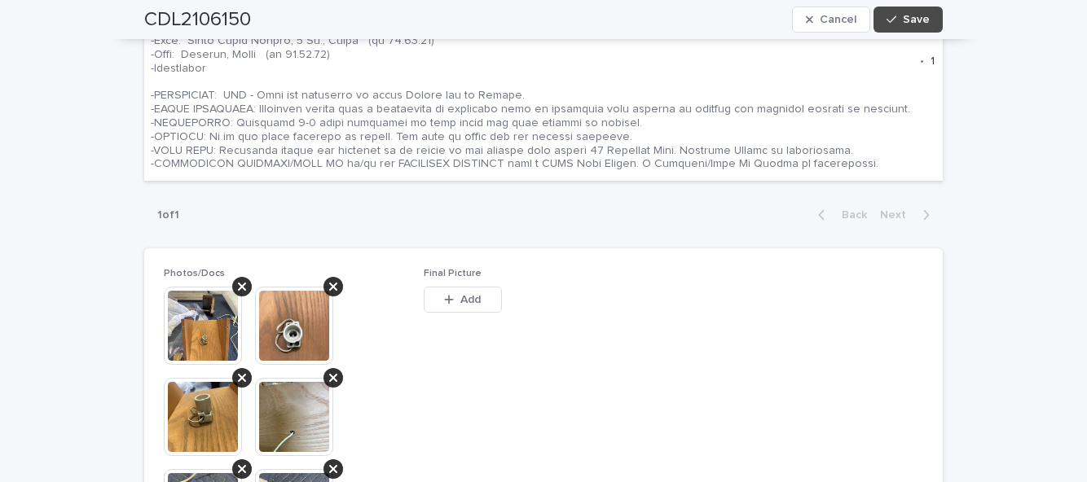
scroll to position [845, 0]
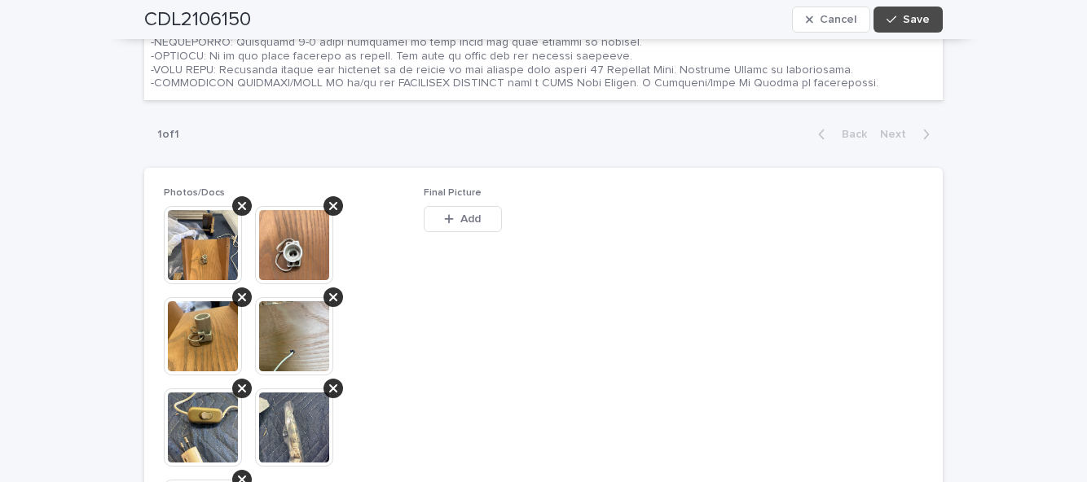
click at [481, 214] on button "Add" at bounding box center [463, 219] width 78 height 26
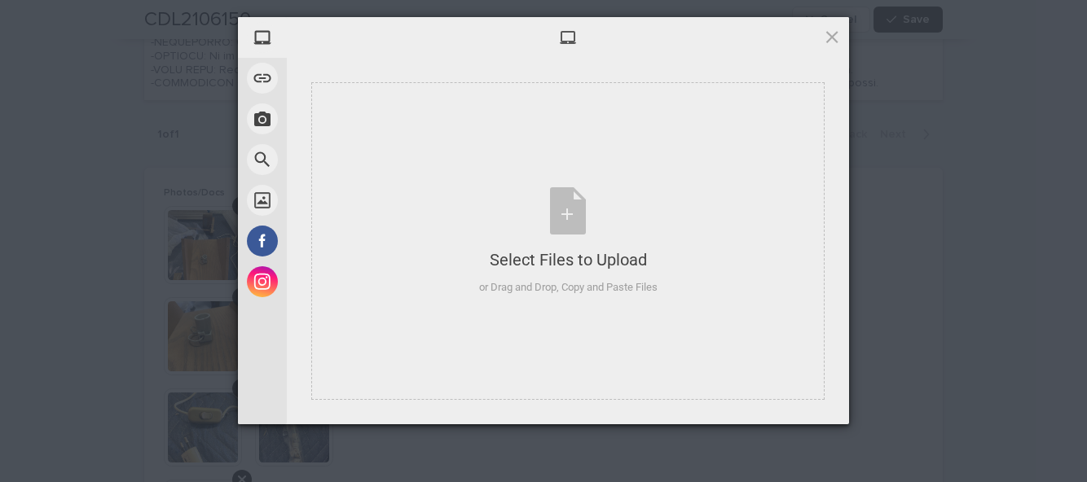
click at [567, 230] on div "Select Files to Upload or Drag and Drop, Copy and Paste Files" at bounding box center [568, 241] width 178 height 108
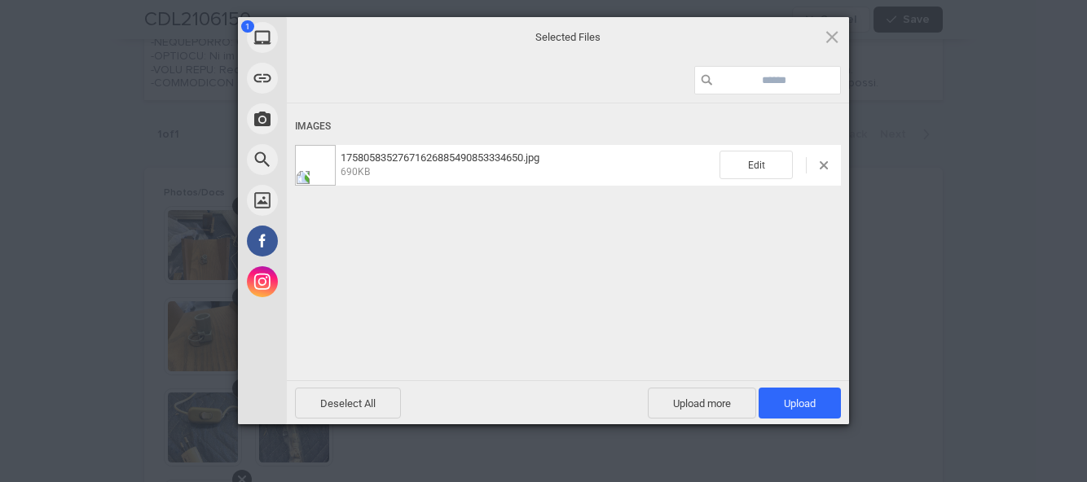
click at [690, 403] on span "Upload more" at bounding box center [702, 403] width 108 height 31
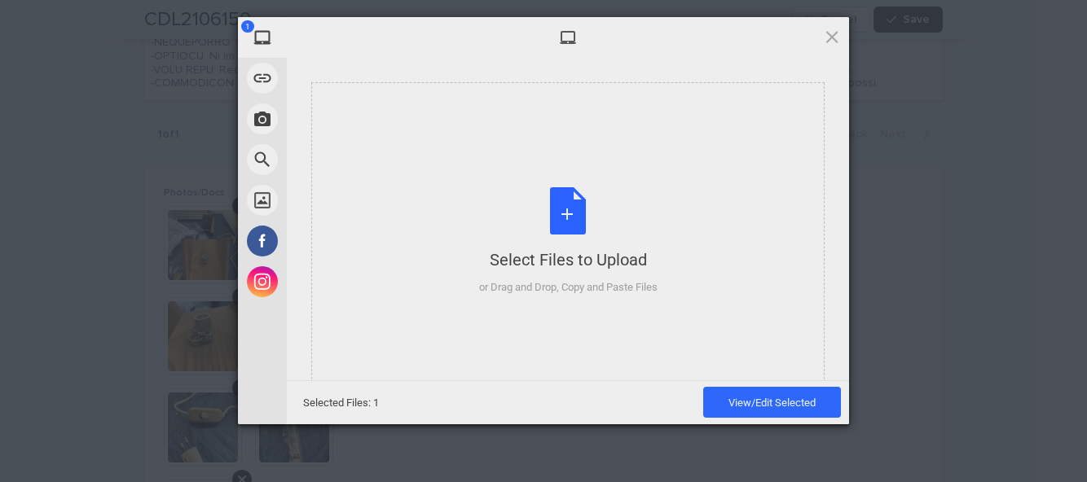
click at [562, 231] on div "Select Files to Upload or Drag and Drop, Copy and Paste Files" at bounding box center [568, 241] width 178 height 108
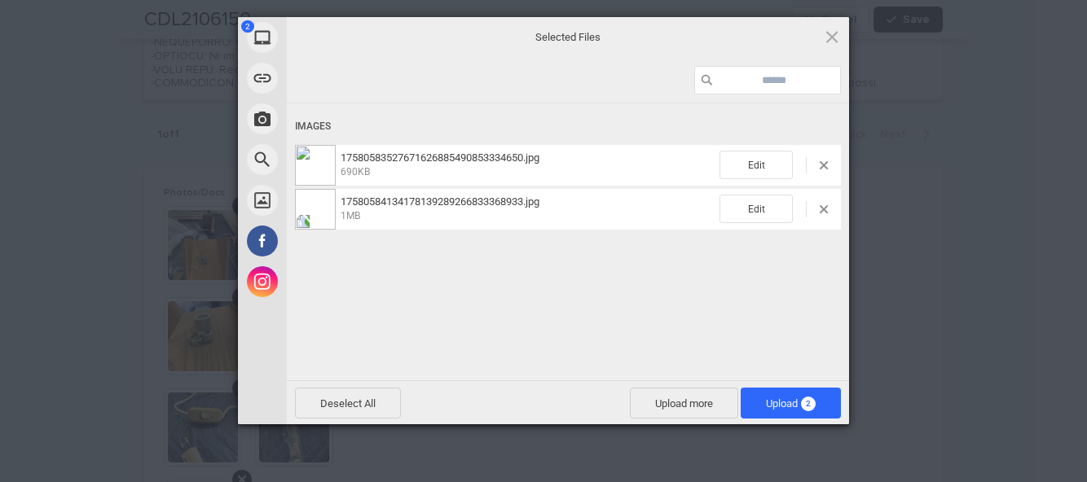
click at [797, 412] on span "Upload 2" at bounding box center [791, 403] width 100 height 31
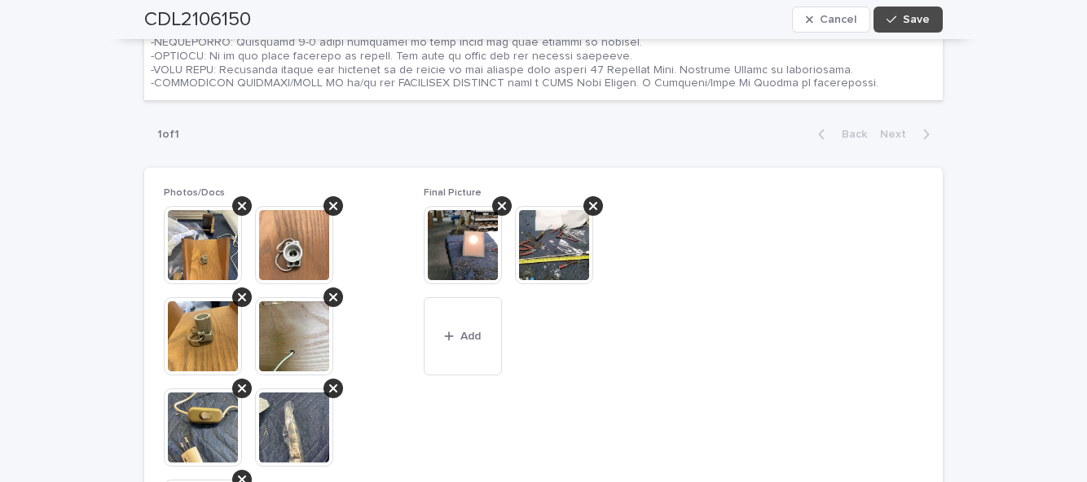
click at [932, 12] on button "Save" at bounding box center [908, 20] width 69 height 26
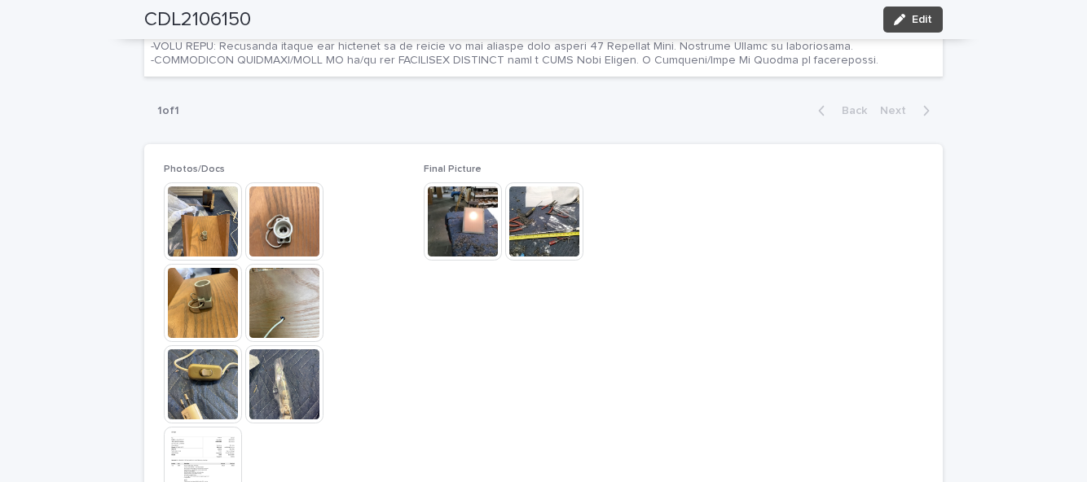
scroll to position [764, 0]
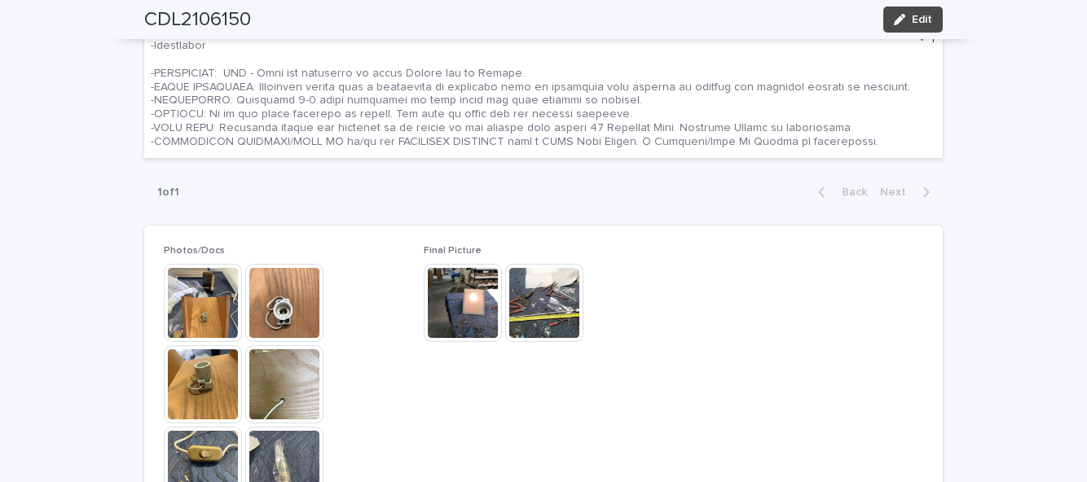
click at [932, 16] on span "Edit" at bounding box center [922, 19] width 20 height 11
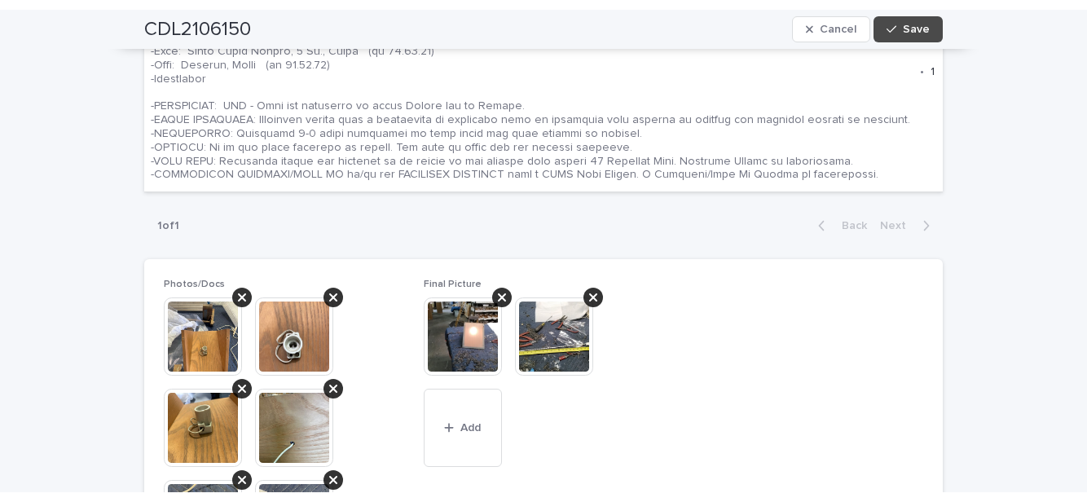
scroll to position [844, 0]
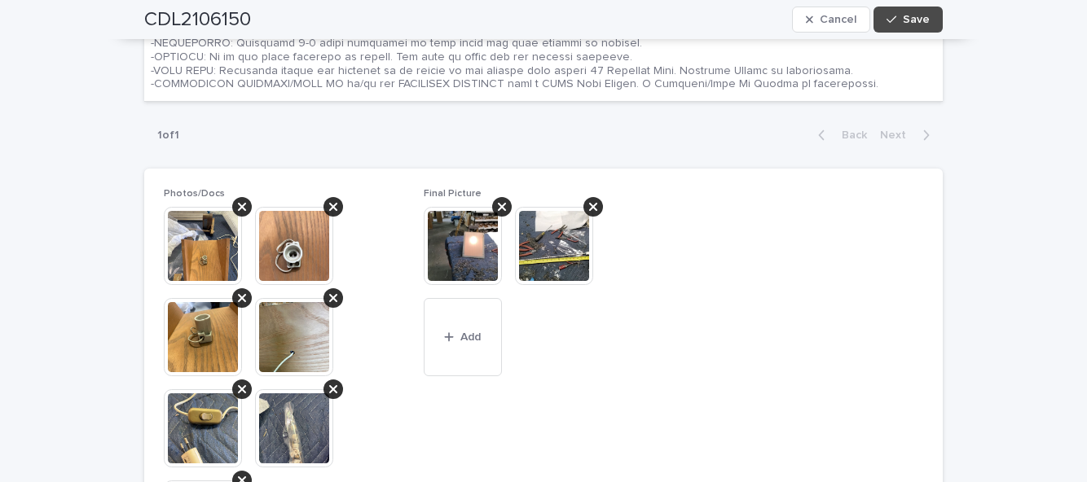
click at [466, 341] on span "Add" at bounding box center [470, 337] width 20 height 11
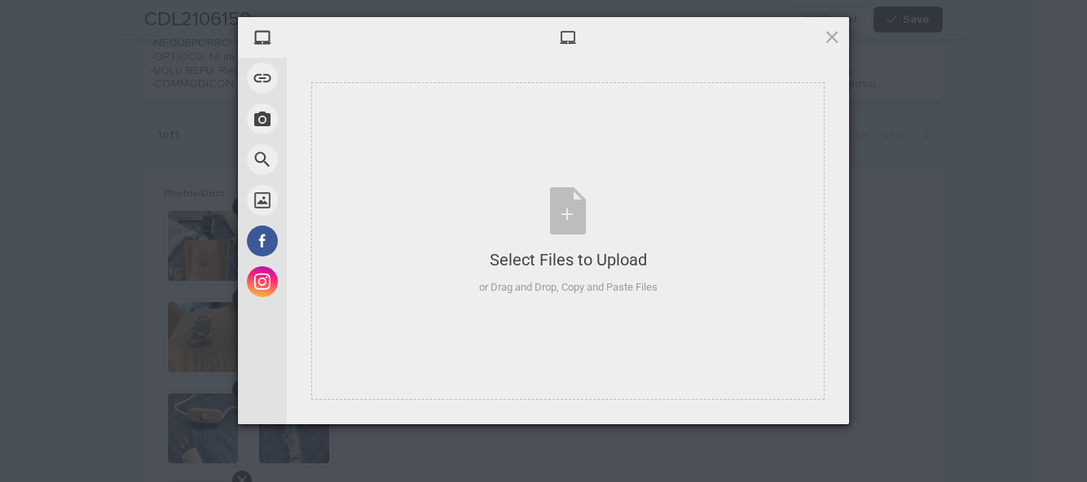
click at [571, 214] on div "Select Files to Upload or Drag and Drop, Copy and Paste Files" at bounding box center [568, 241] width 178 height 108
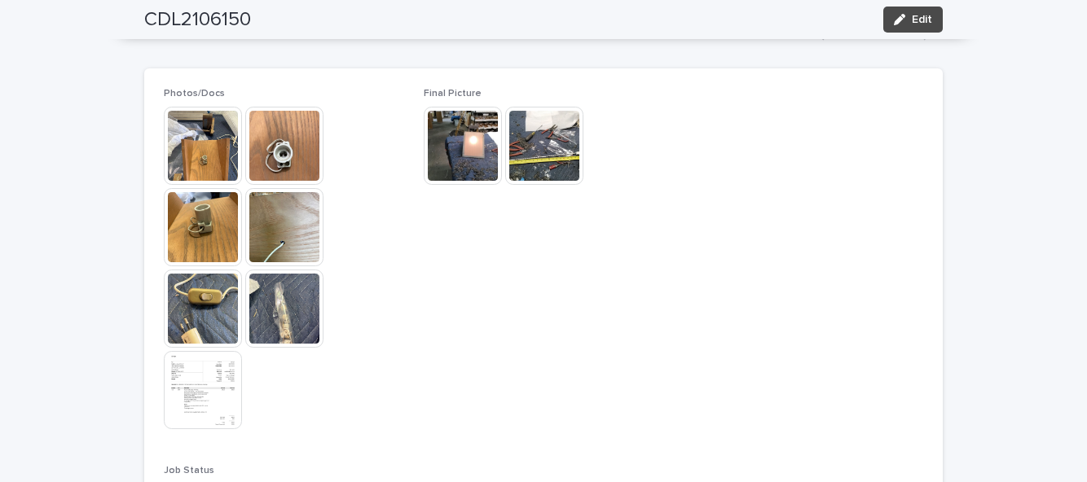
scroll to position [928, 0]
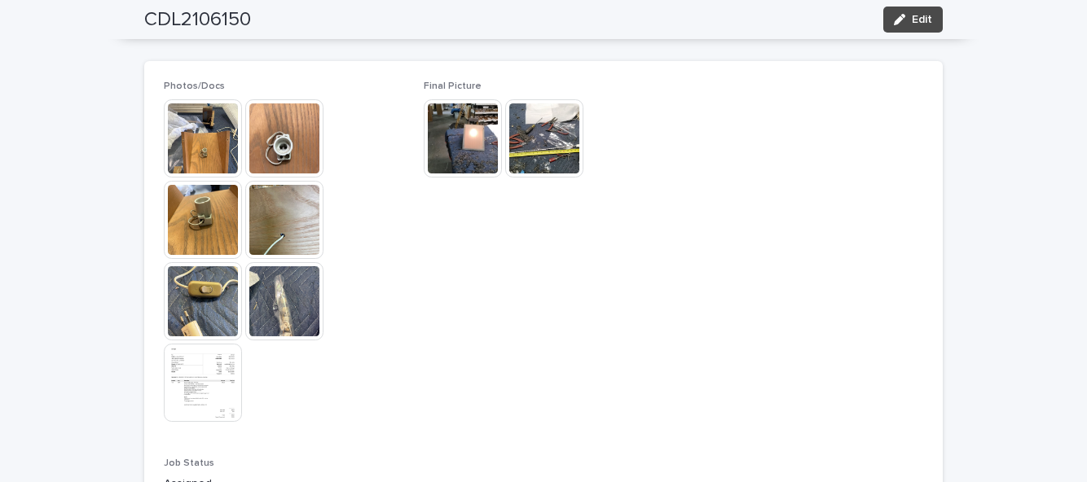
click at [941, 29] on button "Edit" at bounding box center [912, 20] width 59 height 26
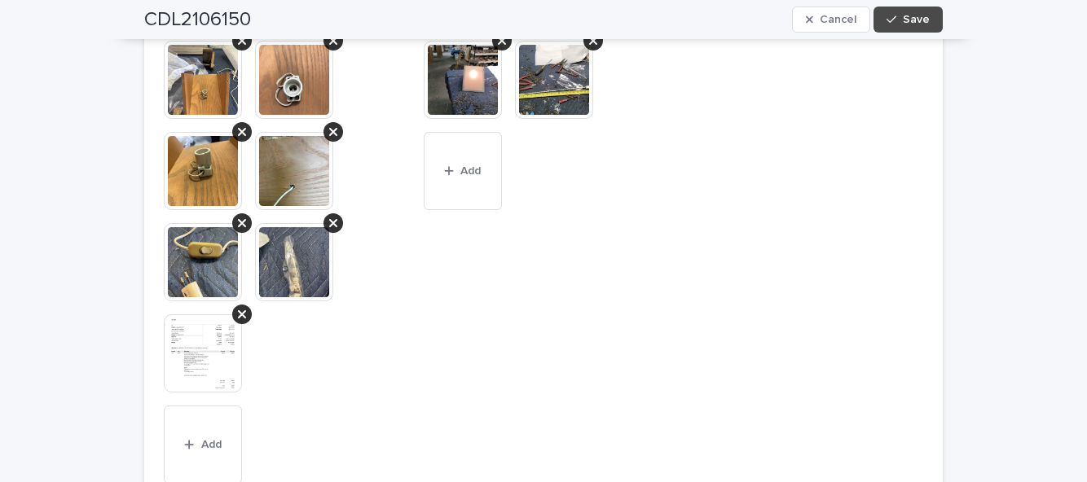
scroll to position [0, 0]
click at [464, 161] on button "Add" at bounding box center [463, 171] width 78 height 78
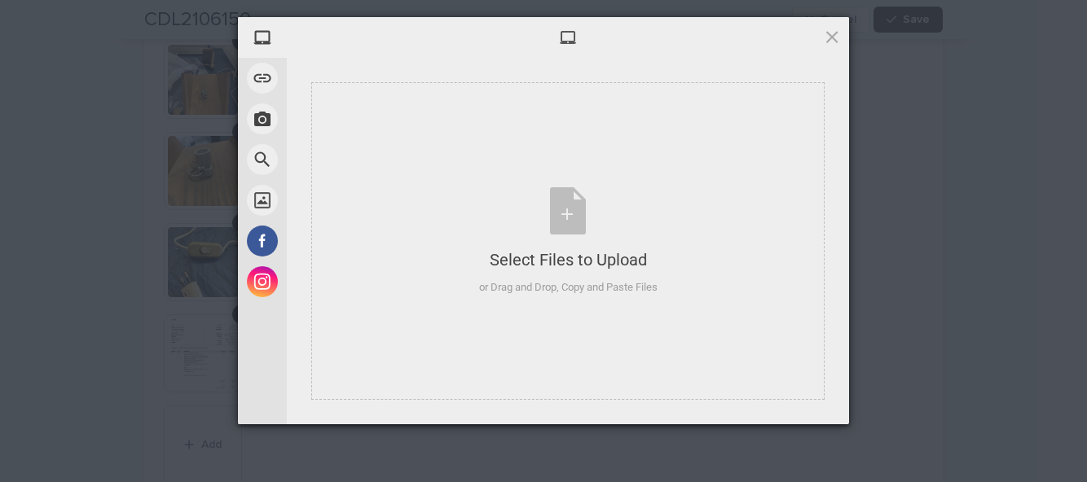
click at [566, 210] on div "Select Files to Upload or Drag and Drop, Copy and Paste Files" at bounding box center [568, 241] width 178 height 108
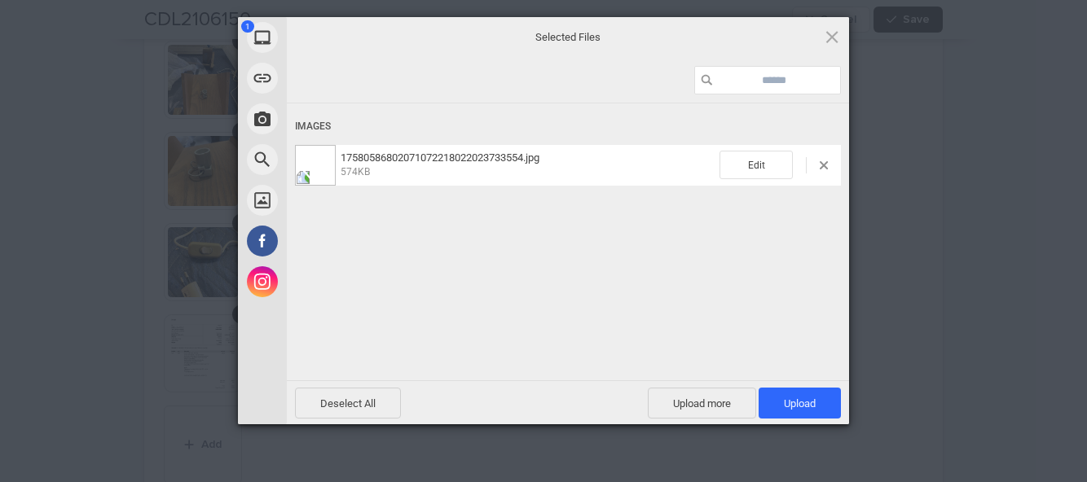
click at [820, 394] on span "Upload 1" at bounding box center [800, 403] width 82 height 31
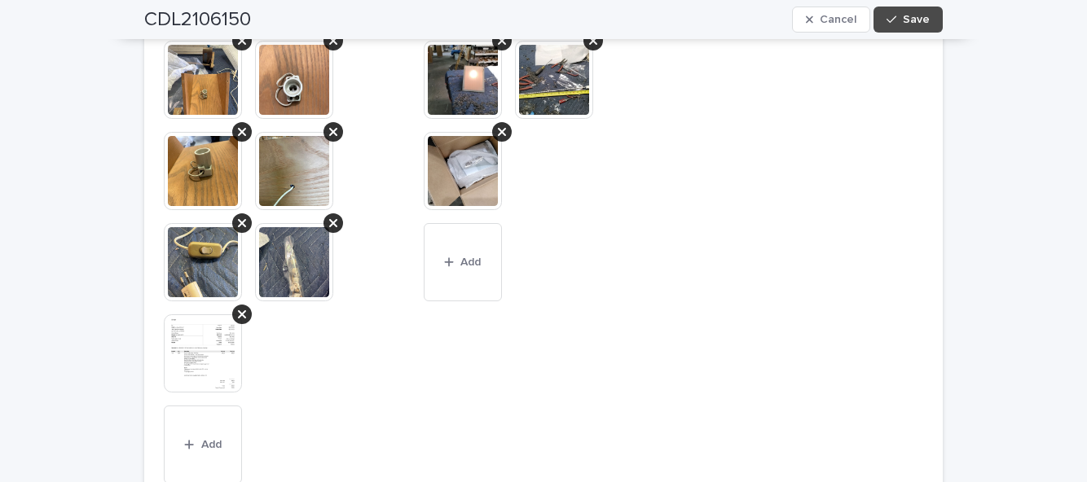
click at [931, 21] on button "Save" at bounding box center [908, 20] width 69 height 26
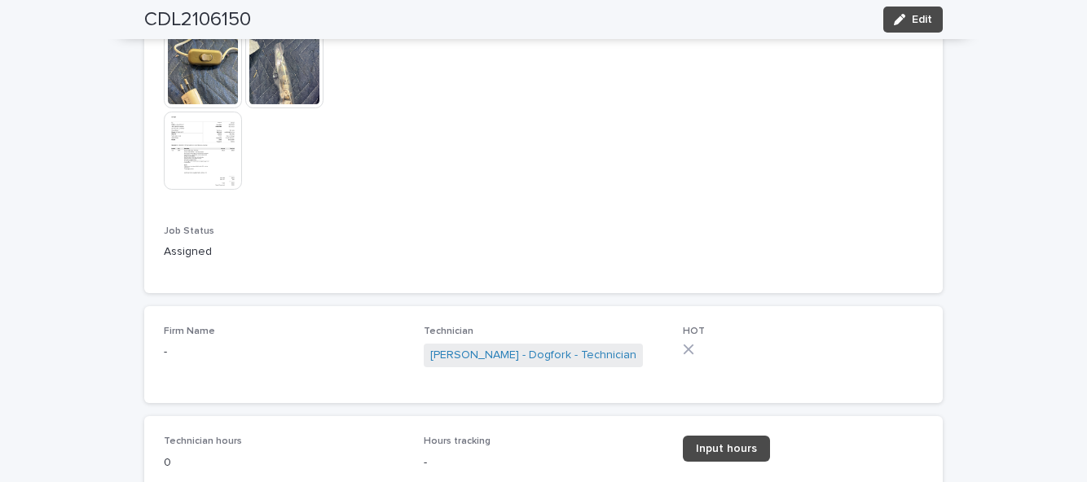
scroll to position [1165, 0]
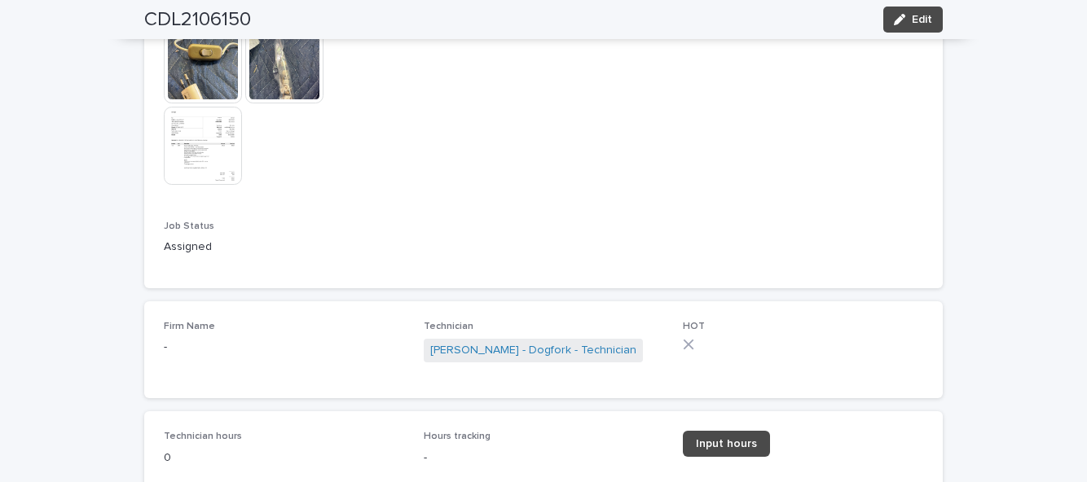
click at [732, 437] on link "Input hours" at bounding box center [726, 444] width 87 height 26
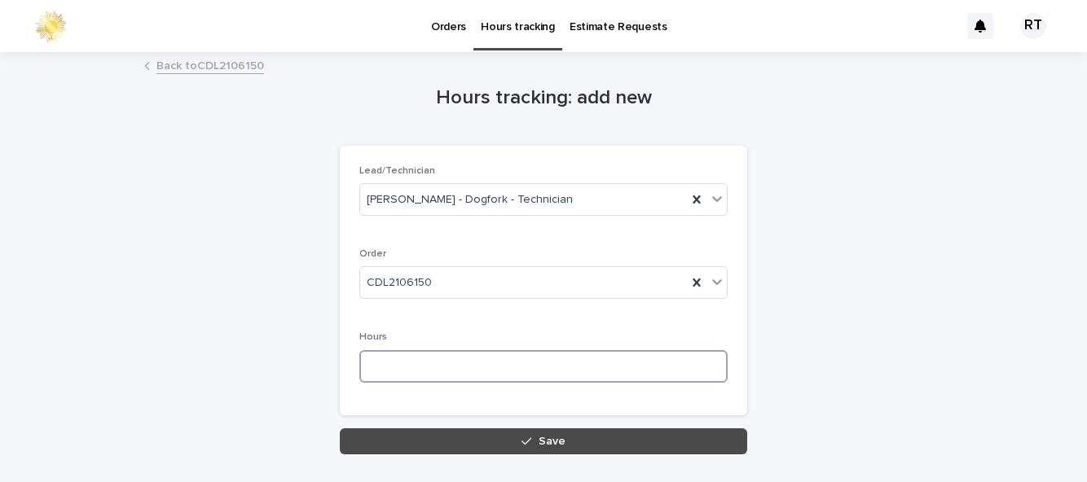
click at [412, 368] on input at bounding box center [543, 366] width 368 height 33
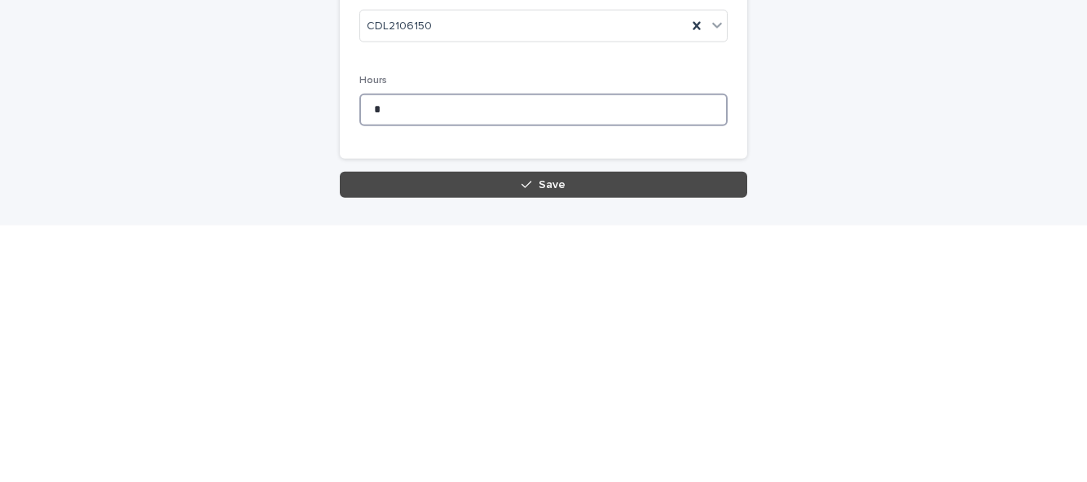
type input "*"
click at [538, 443] on button "Save" at bounding box center [544, 442] width 408 height 26
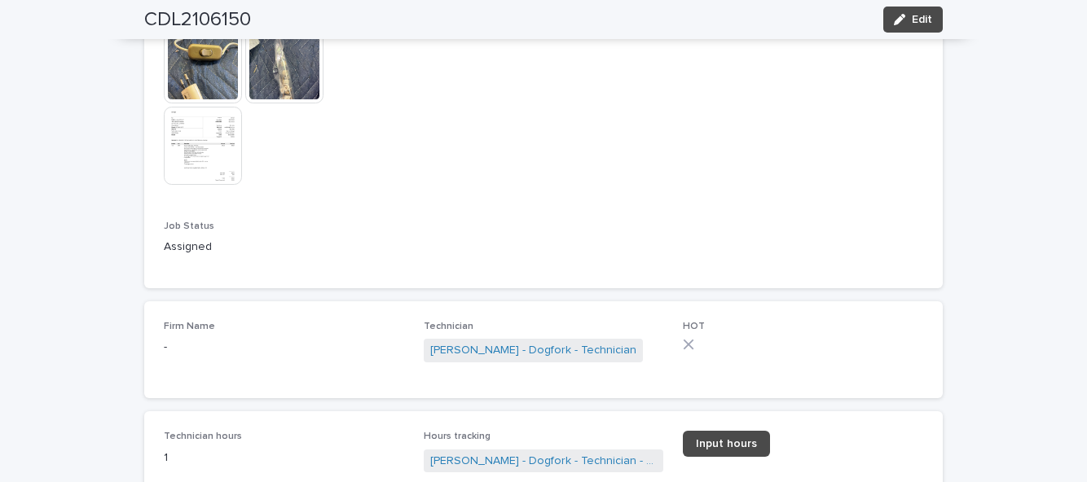
scroll to position [1175, 0]
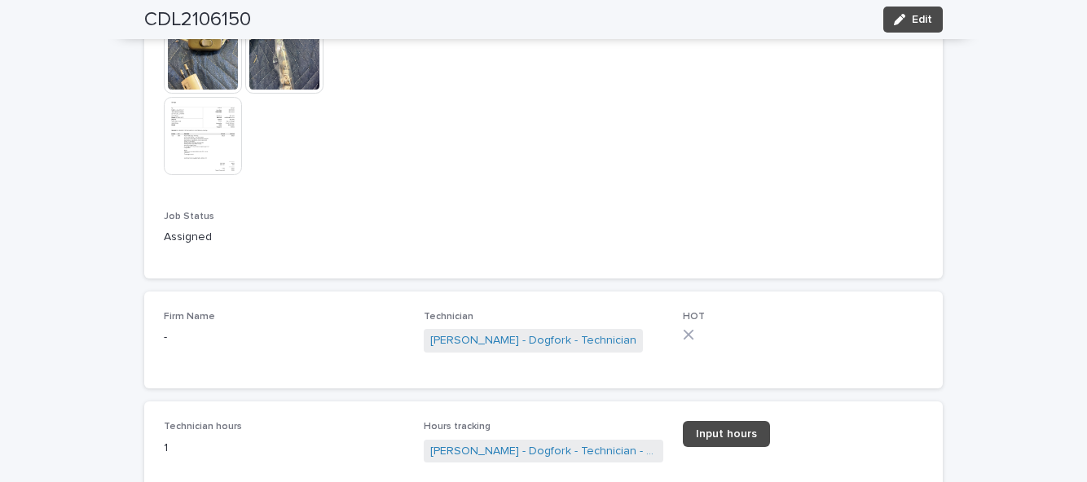
click at [924, 20] on span "Edit" at bounding box center [922, 19] width 20 height 11
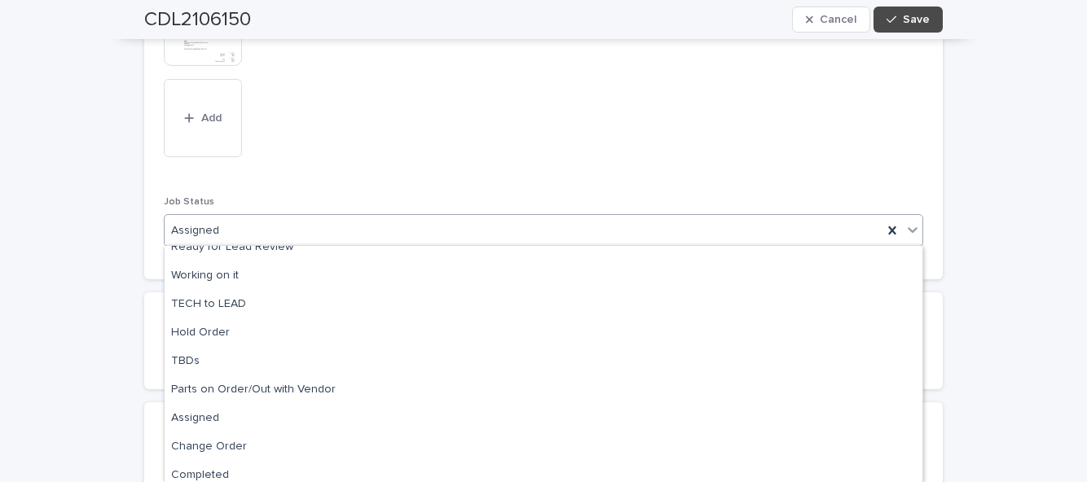
scroll to position [162, 0]
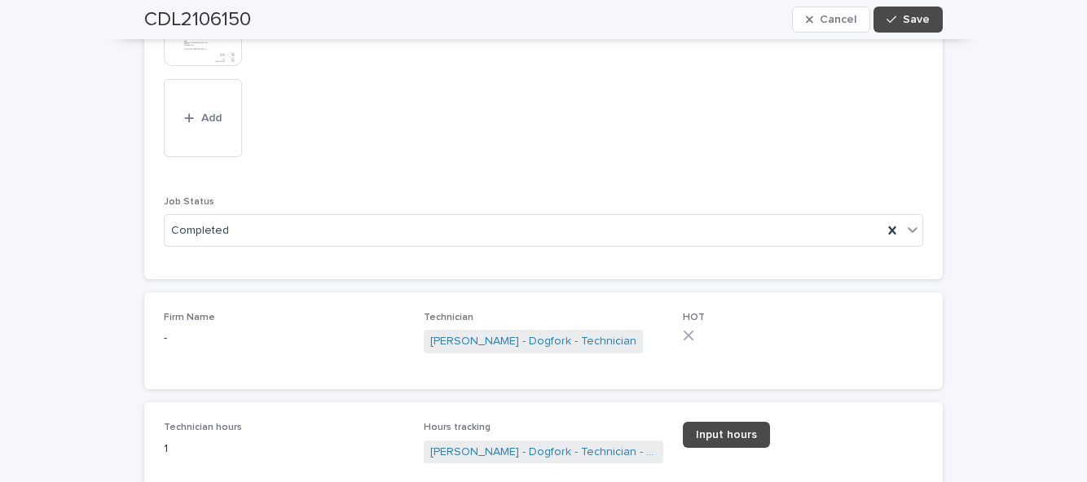
click at [918, 20] on span "Save" at bounding box center [916, 19] width 27 height 11
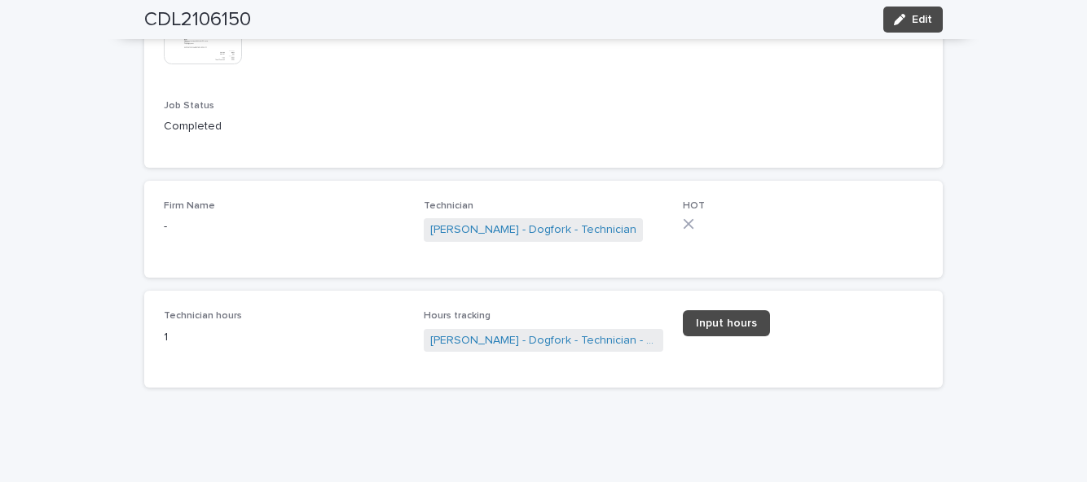
scroll to position [1175, 0]
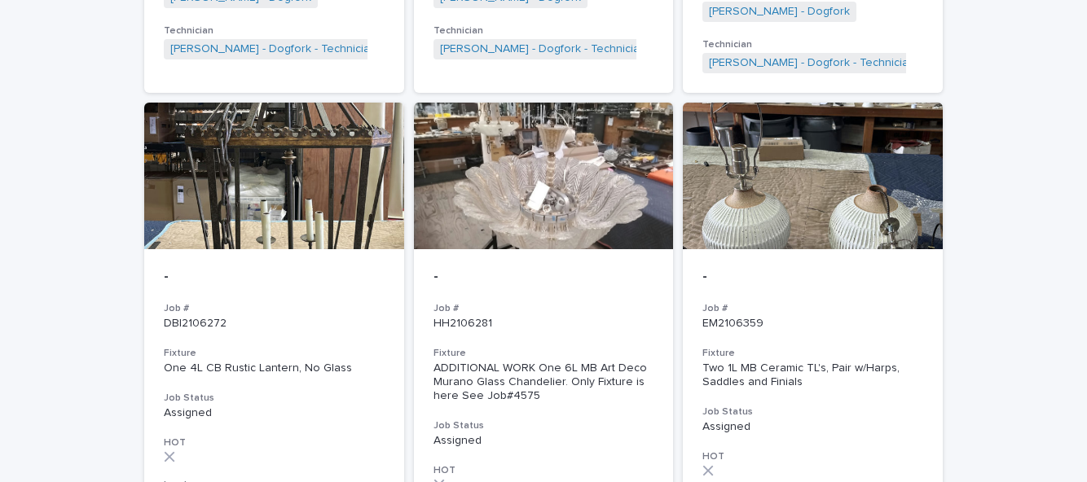
scroll to position [2176, 0]
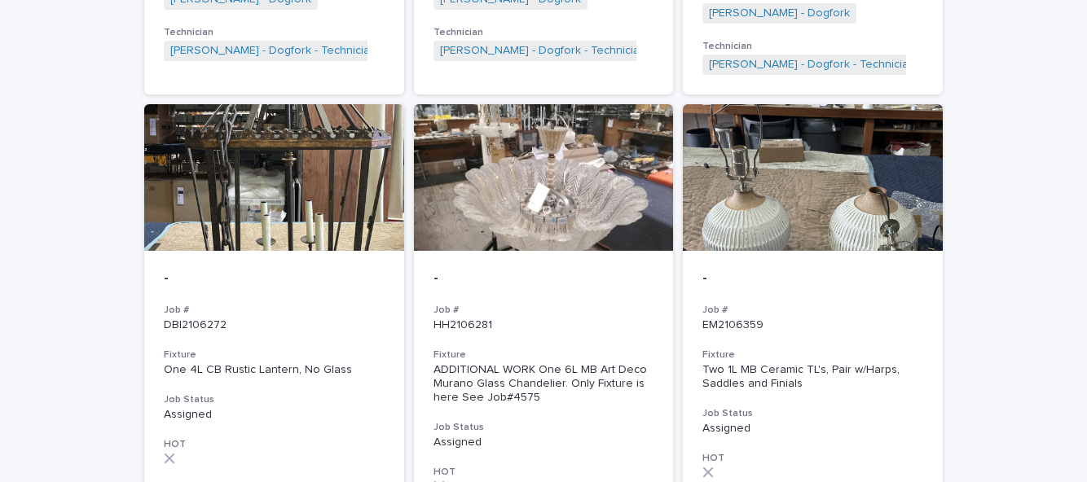
click at [838, 380] on div "- Job # EM2106359 Fixture Two 1L MB Ceramic TL's, Pair w/Harps, Saddles and Fin…" at bounding box center [813, 426] width 260 height 350
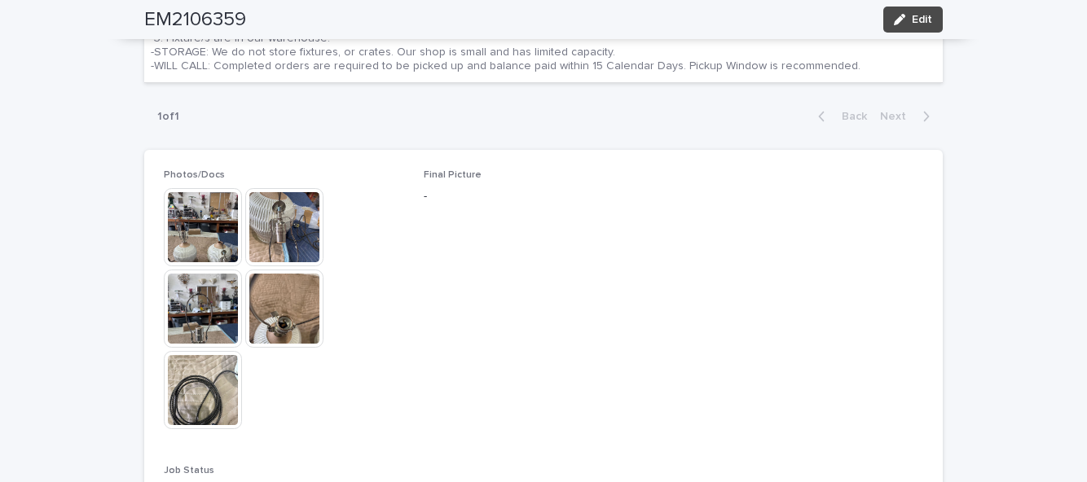
scroll to position [828, 0]
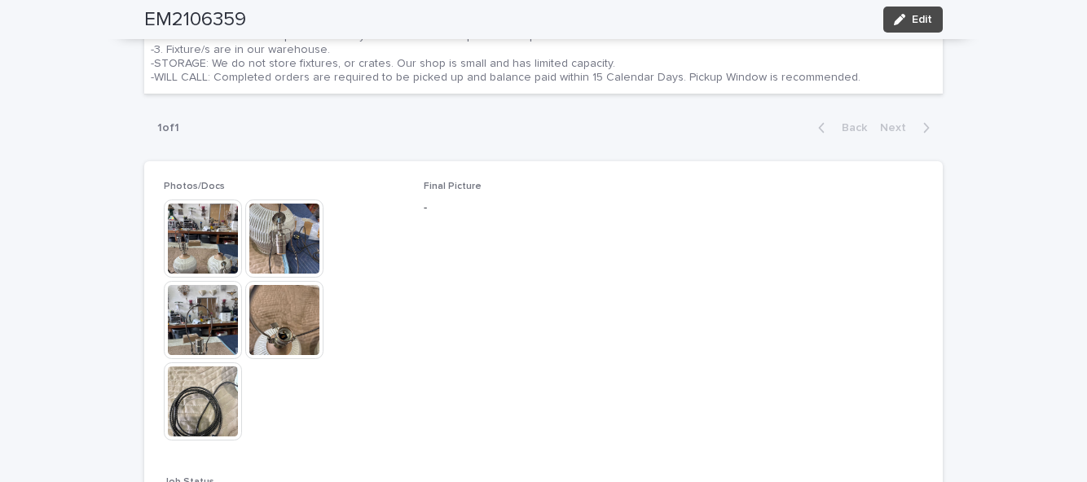
click at [194, 200] on img at bounding box center [203, 239] width 78 height 78
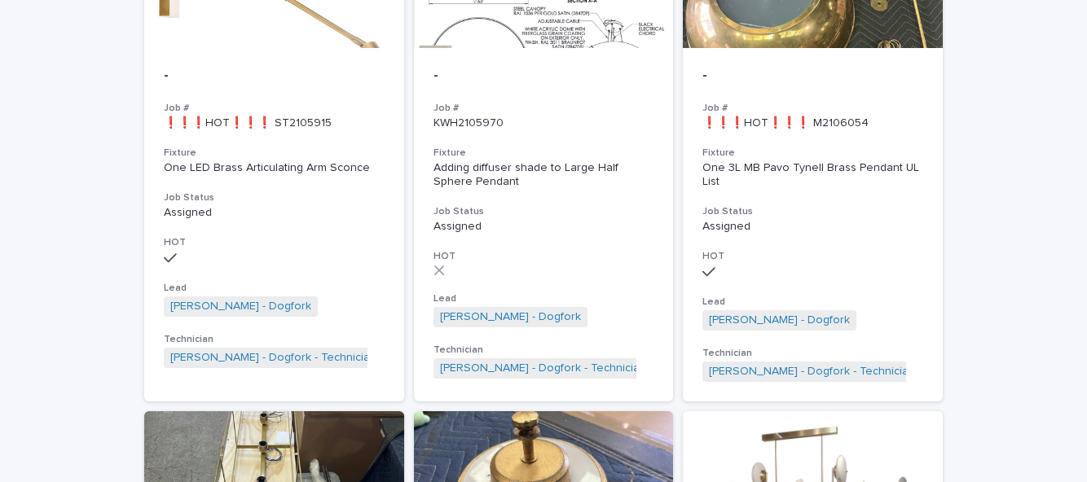
click at [20, 212] on button "Previous slide" at bounding box center [33, 228] width 34 height 32
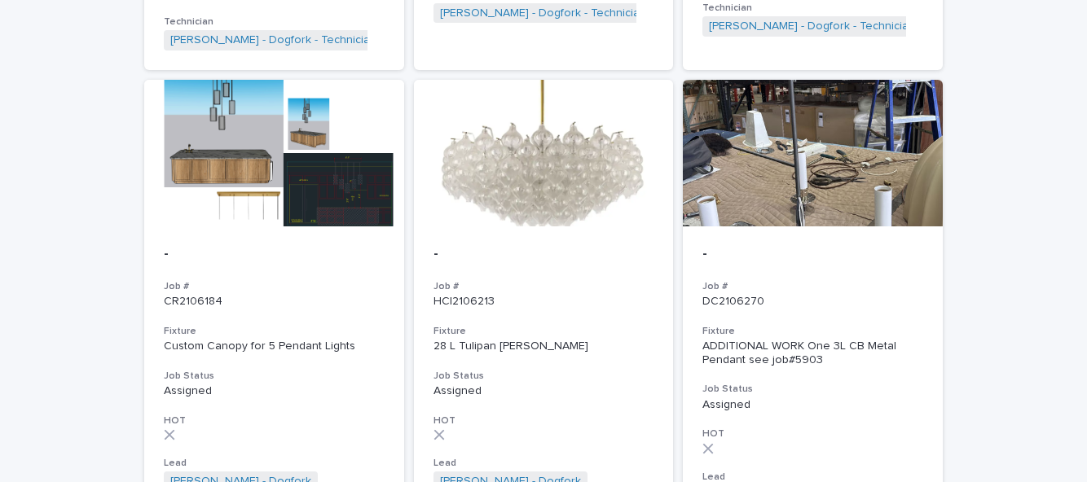
scroll to position [1704, 0]
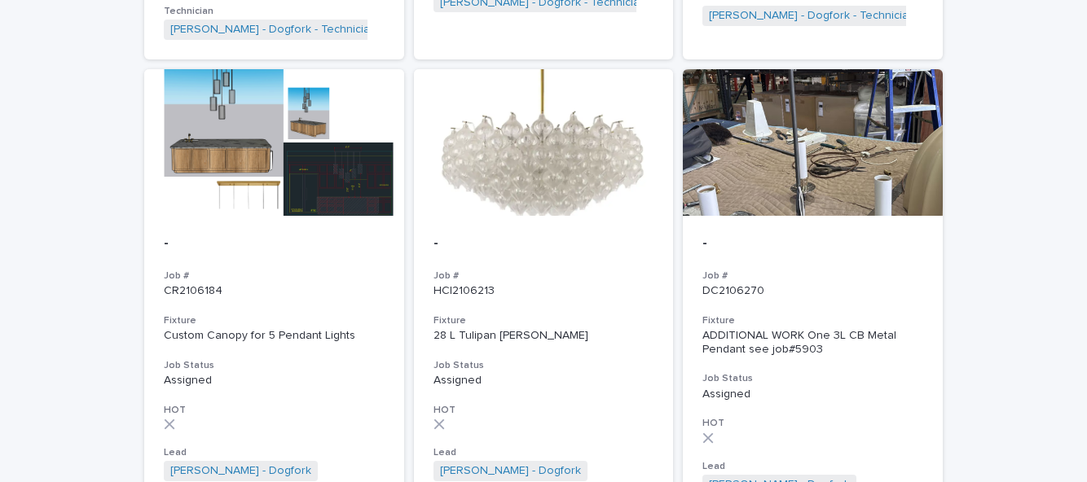
click at [557, 359] on h3 "Job Status" at bounding box center [544, 365] width 221 height 13
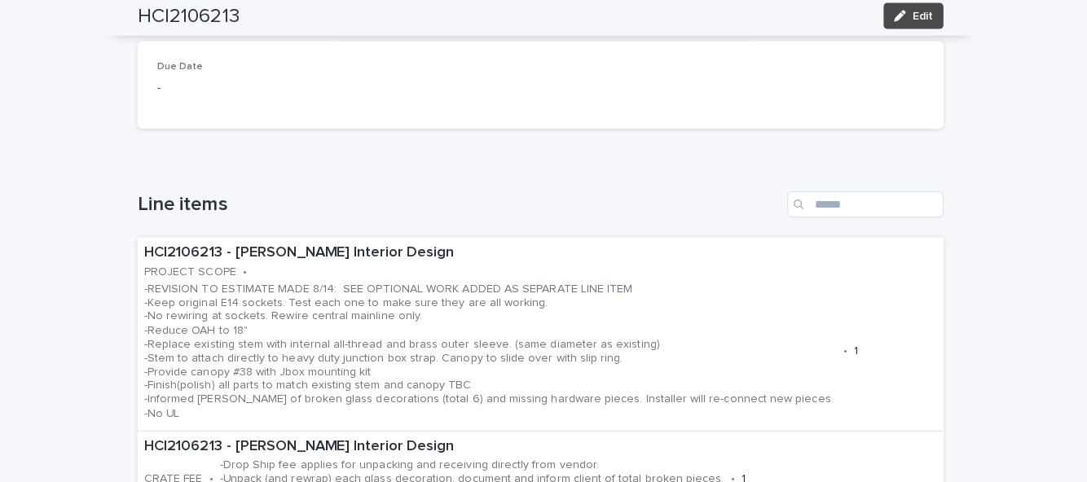
scroll to position [406, 0]
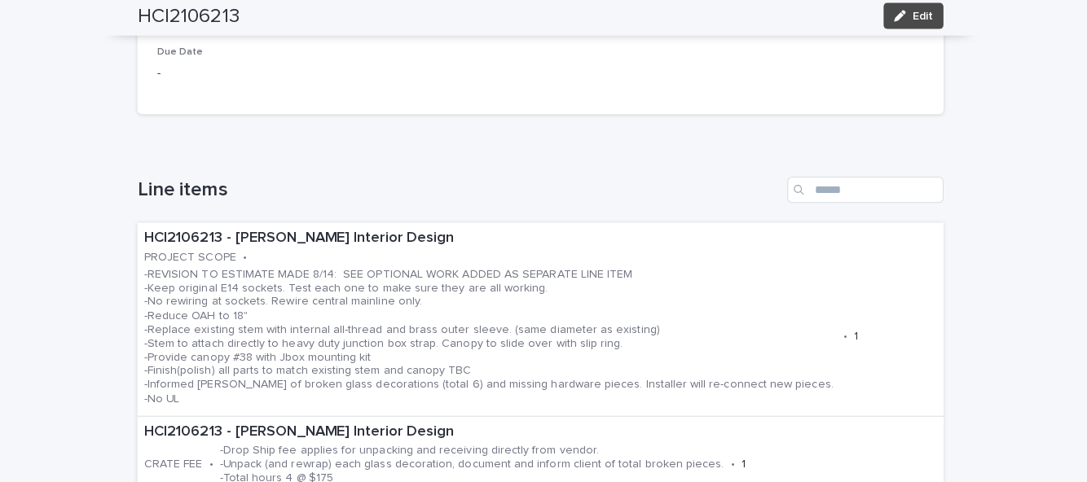
scroll to position [419, 0]
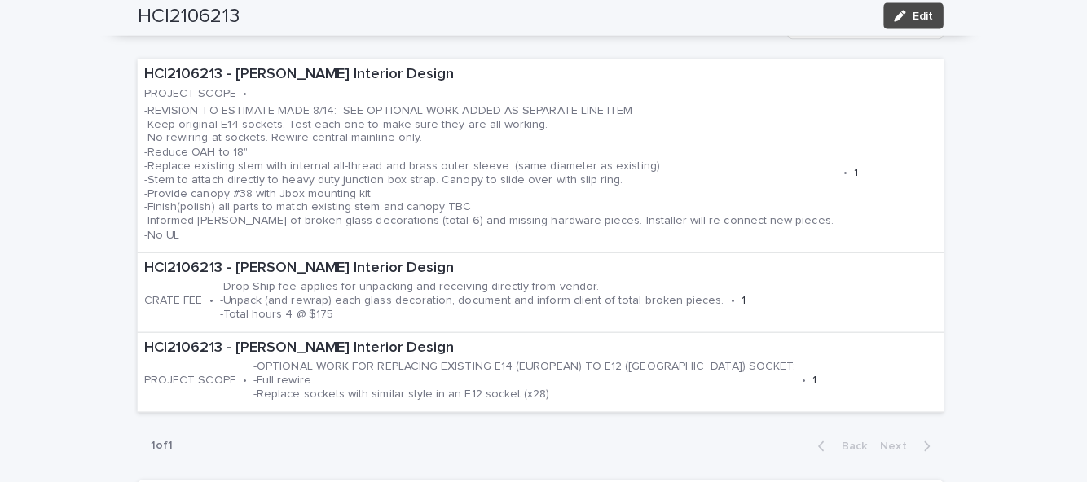
scroll to position [585, 0]
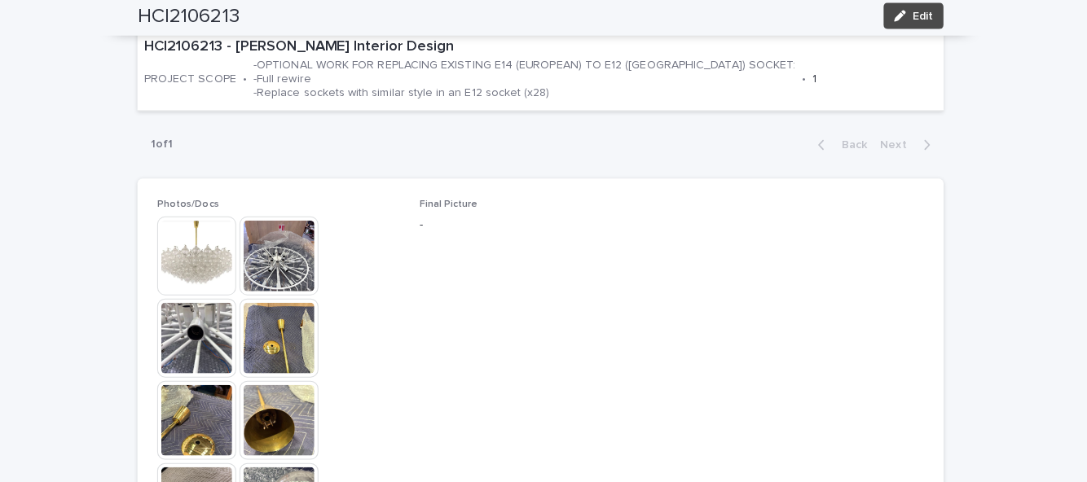
scroll to position [880, 0]
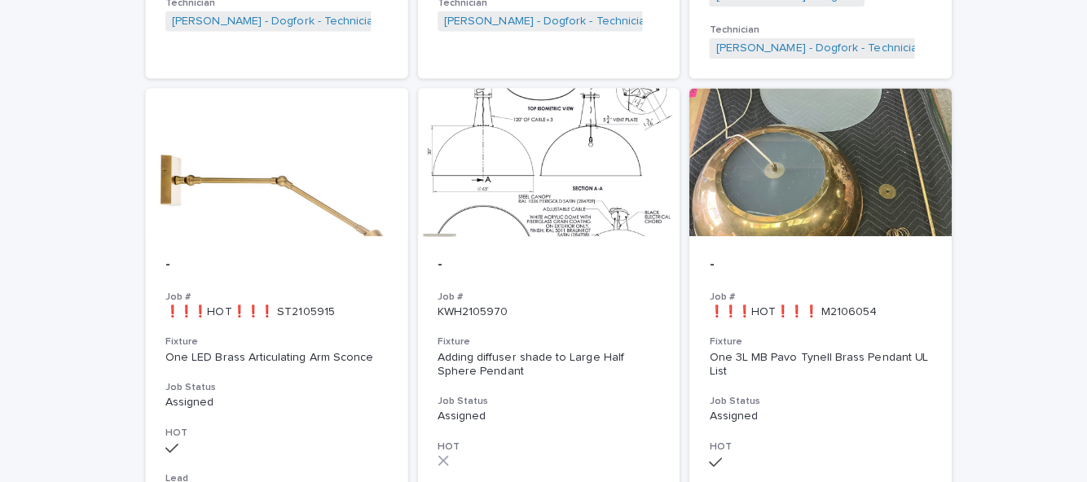
scroll to position [642, 0]
click at [838, 333] on h3 "Fixture" at bounding box center [813, 339] width 221 height 13
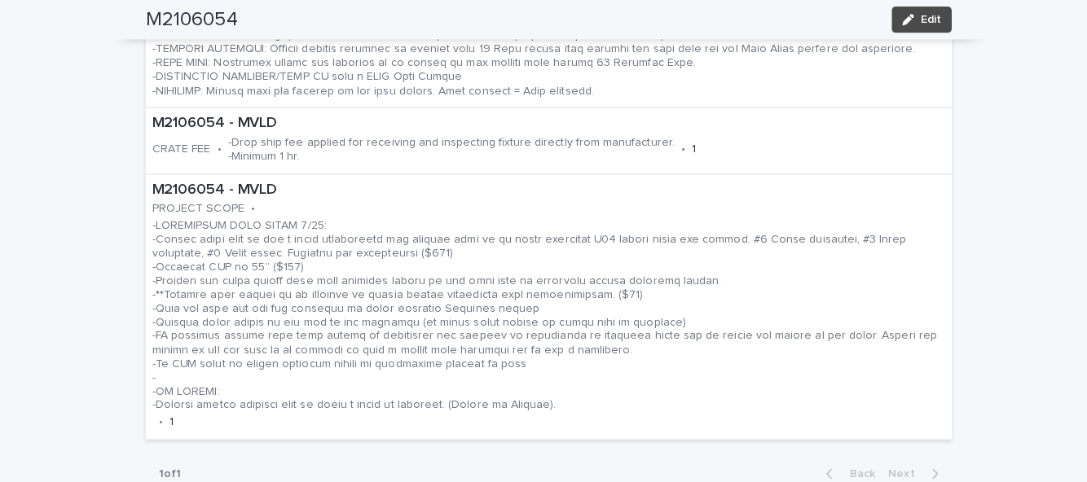
scroll to position [985, 0]
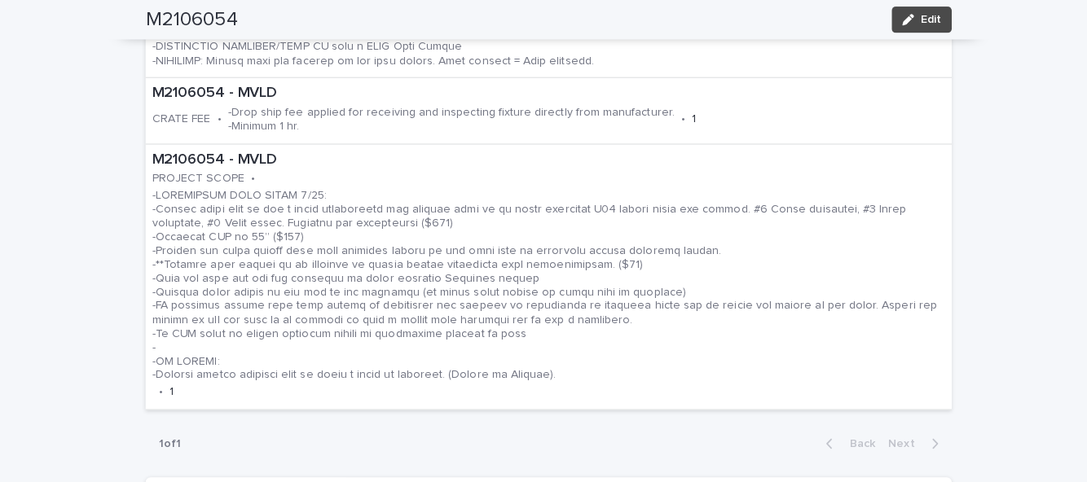
scroll to position [1015, 0]
click at [73, 200] on div "**********" at bounding box center [543, 484] width 1087 height 2815
